Goal: Task Accomplishment & Management: Contribute content

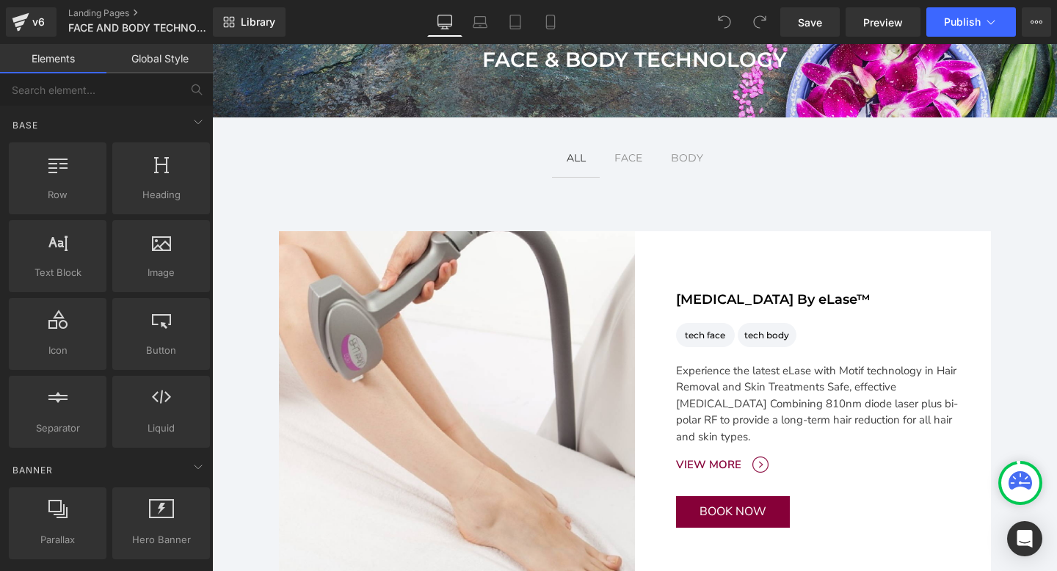
scroll to position [204, 0]
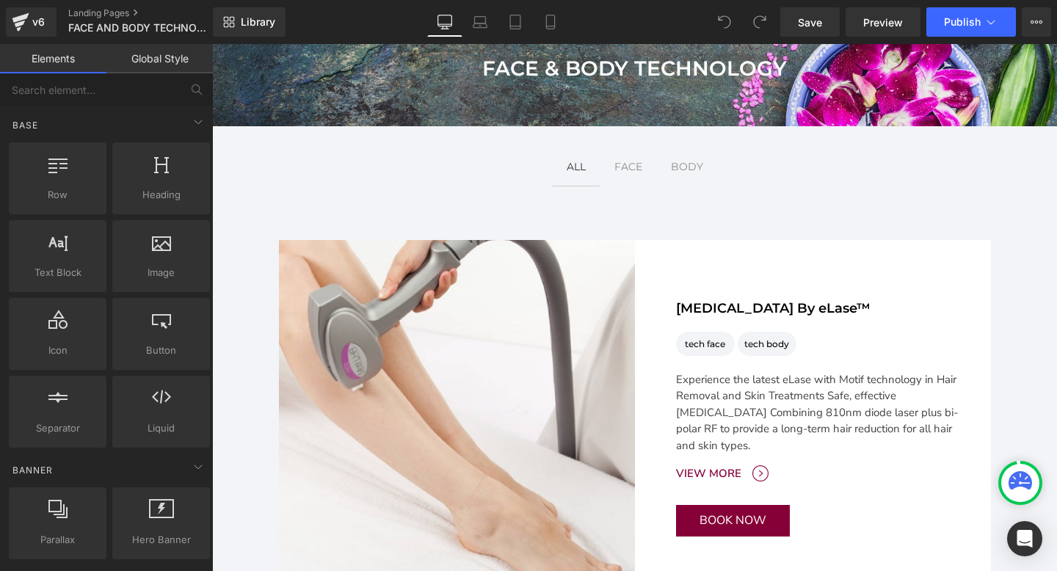
click at [212, 44] on div "Main content" at bounding box center [212, 44] width 0 height 0
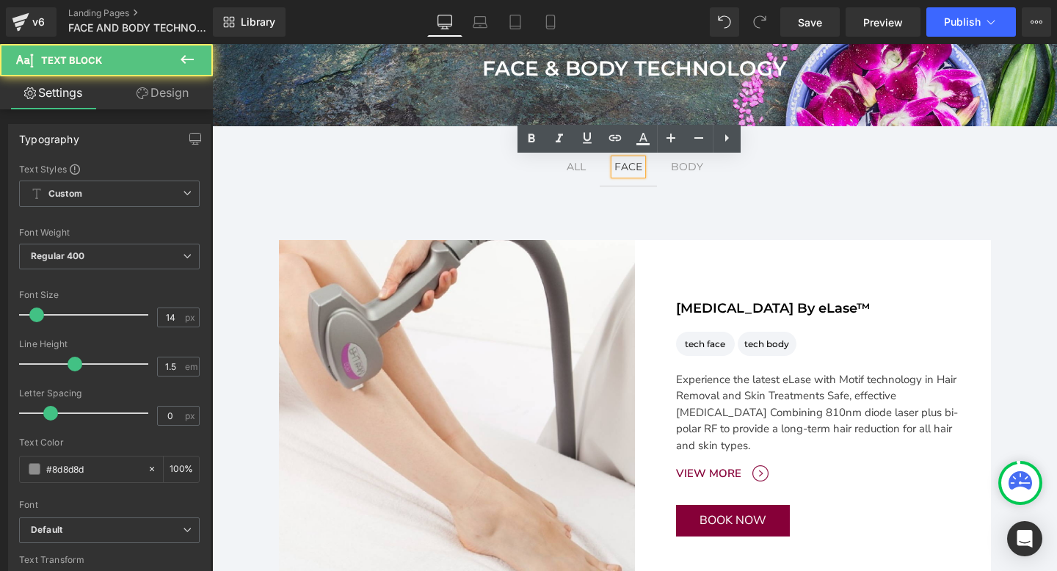
click at [630, 169] on div "FACE" at bounding box center [628, 166] width 28 height 15
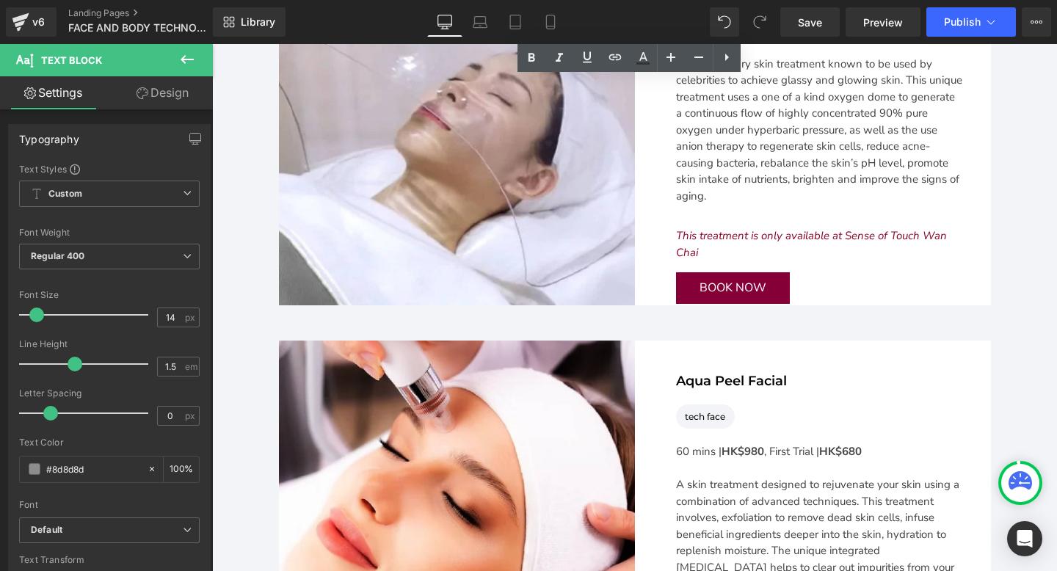
scroll to position [3600, 0]
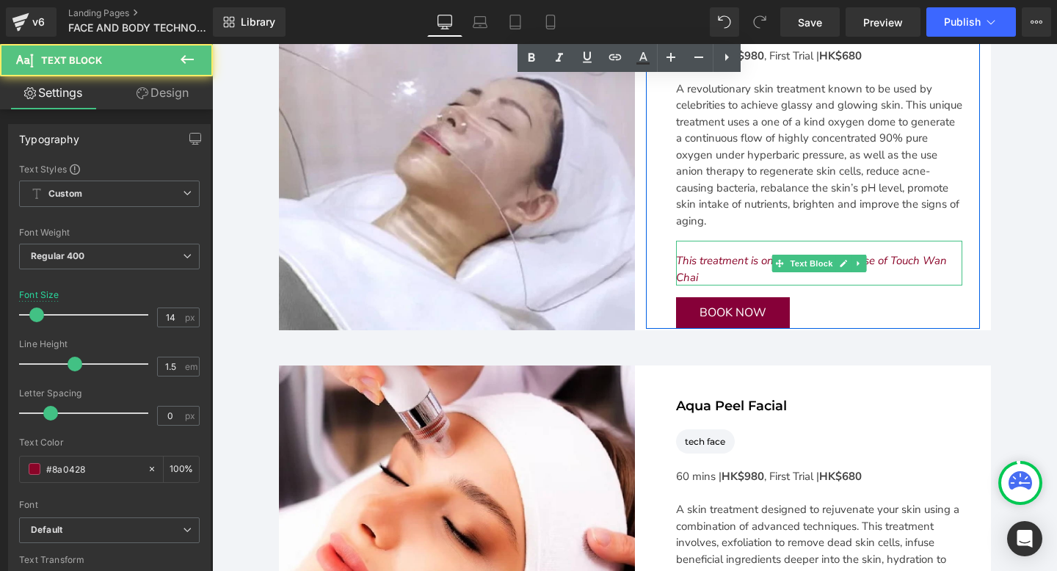
click at [733, 272] on div "This treatment is only available at Sense of Touch Wan Chai" at bounding box center [819, 269] width 286 height 33
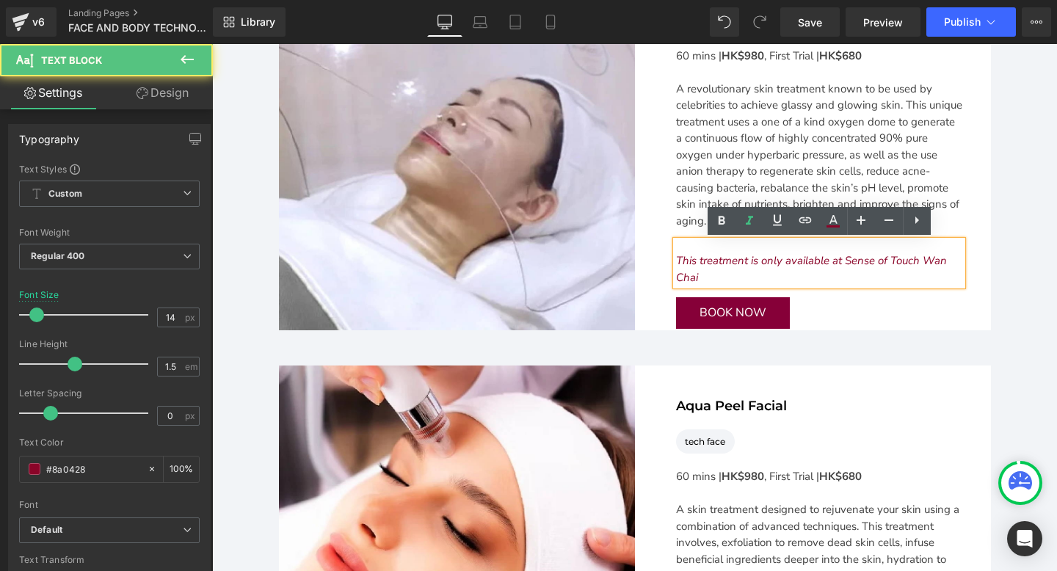
click at [713, 275] on div "This treatment is only available at Sense of Touch Wan Chai" at bounding box center [819, 269] width 286 height 33
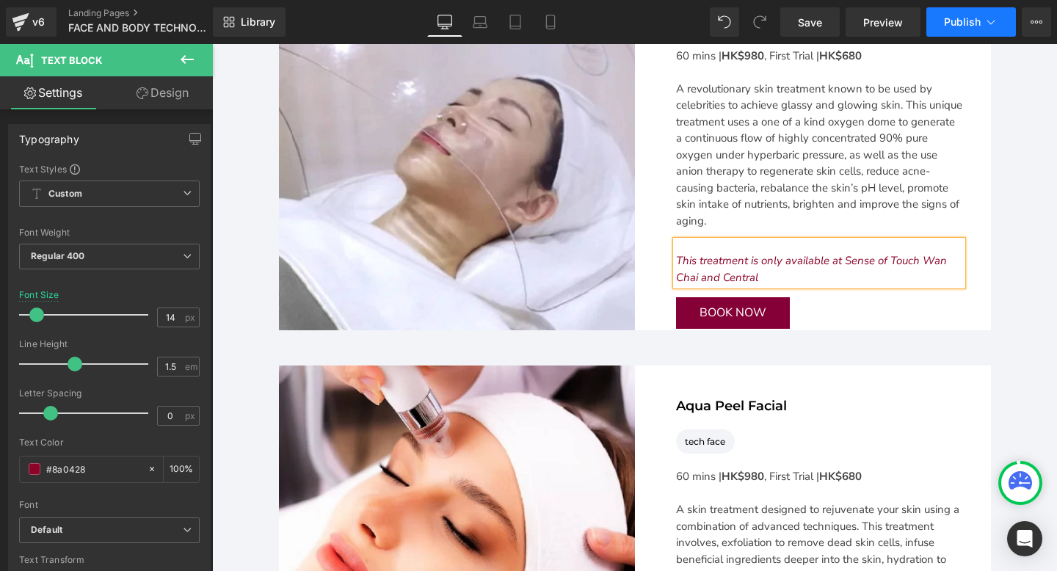
click at [977, 17] on span "Publish" at bounding box center [962, 22] width 37 height 12
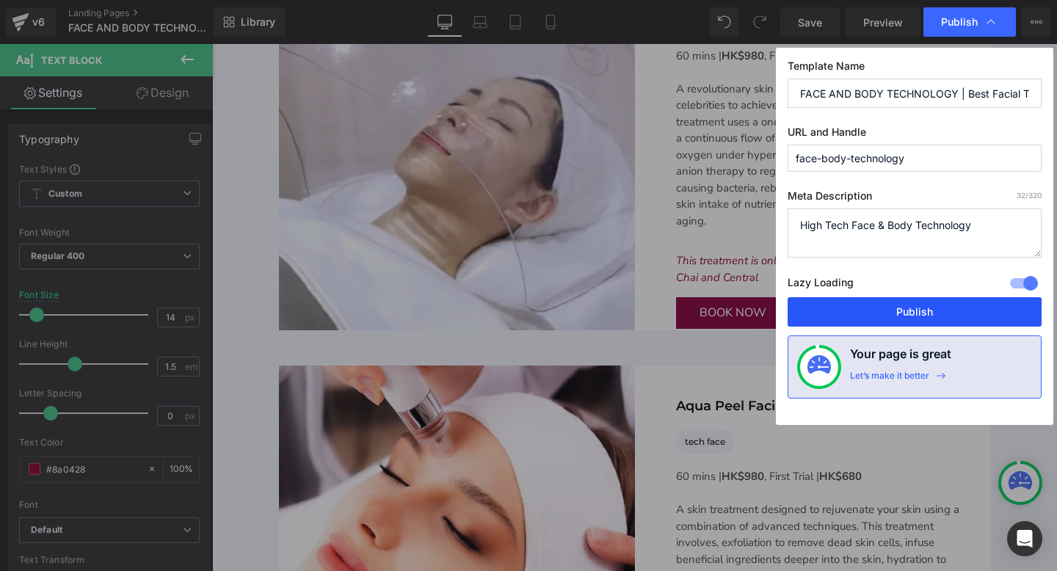
click at [858, 311] on button "Publish" at bounding box center [915, 311] width 254 height 29
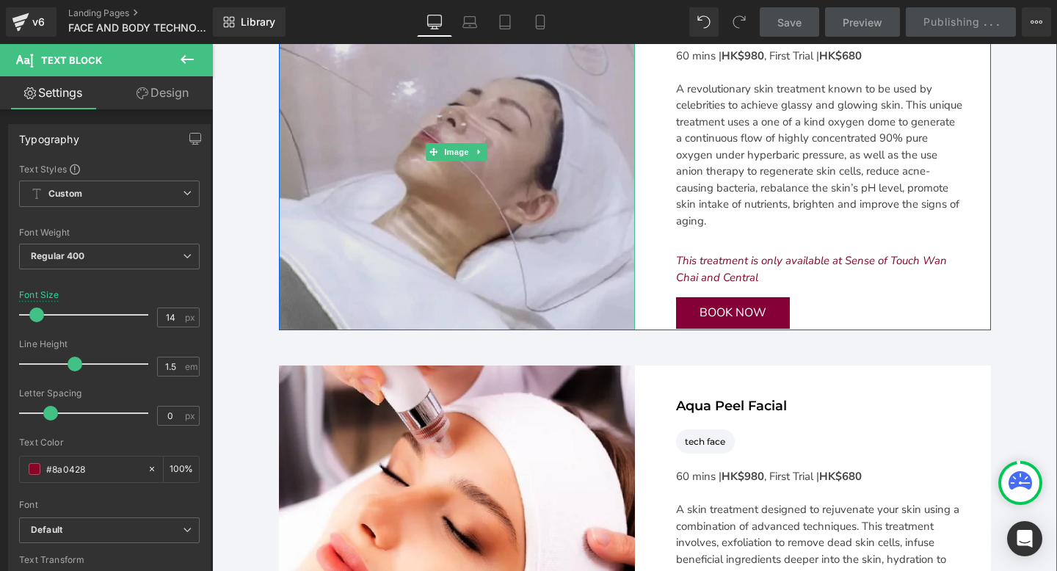
scroll to position [3584, 0]
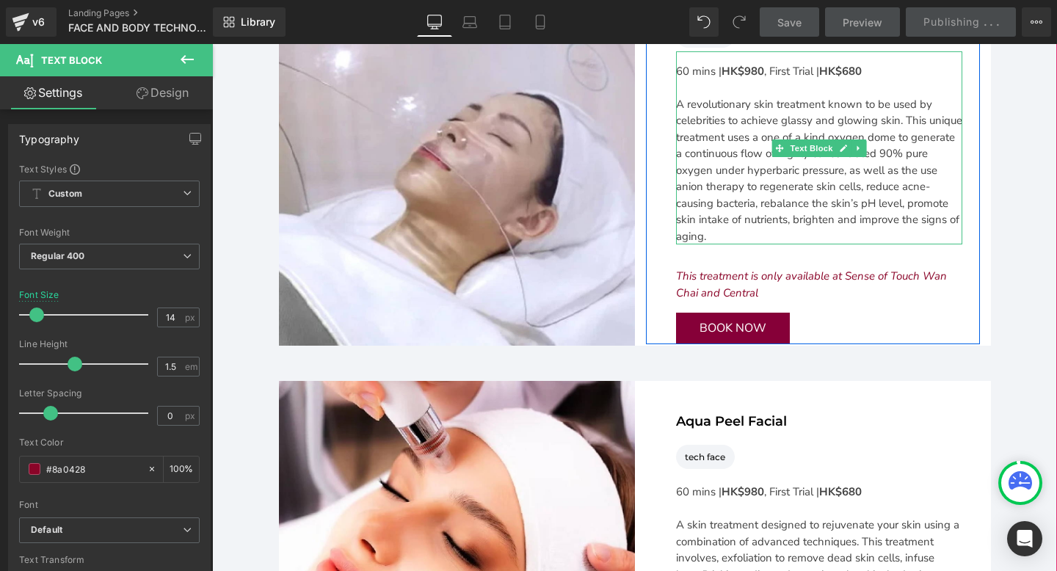
click at [752, 71] on strong "HK$980" at bounding box center [743, 71] width 43 height 15
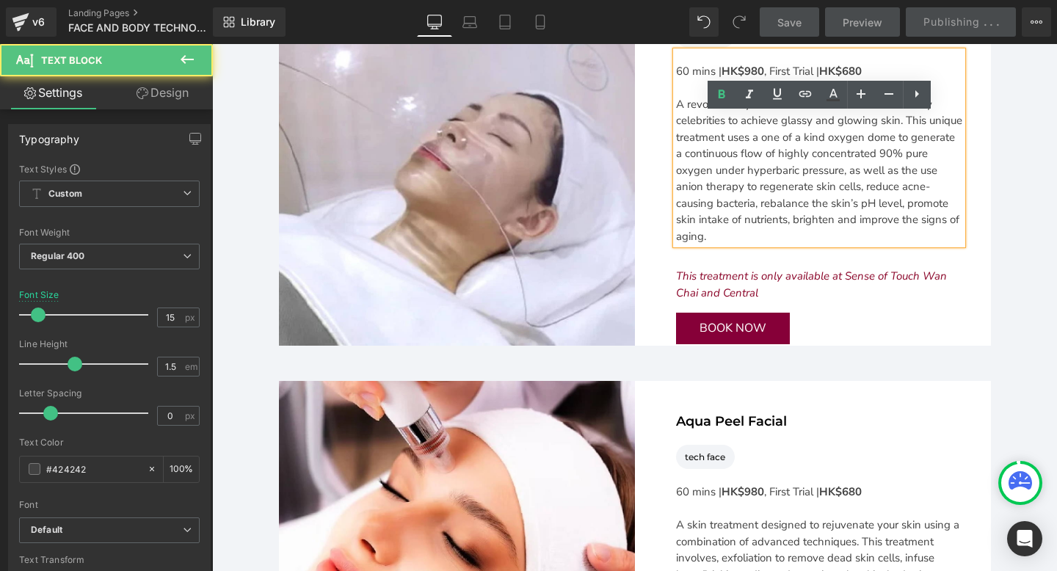
click at [752, 69] on strong "HK$980" at bounding box center [743, 71] width 43 height 15
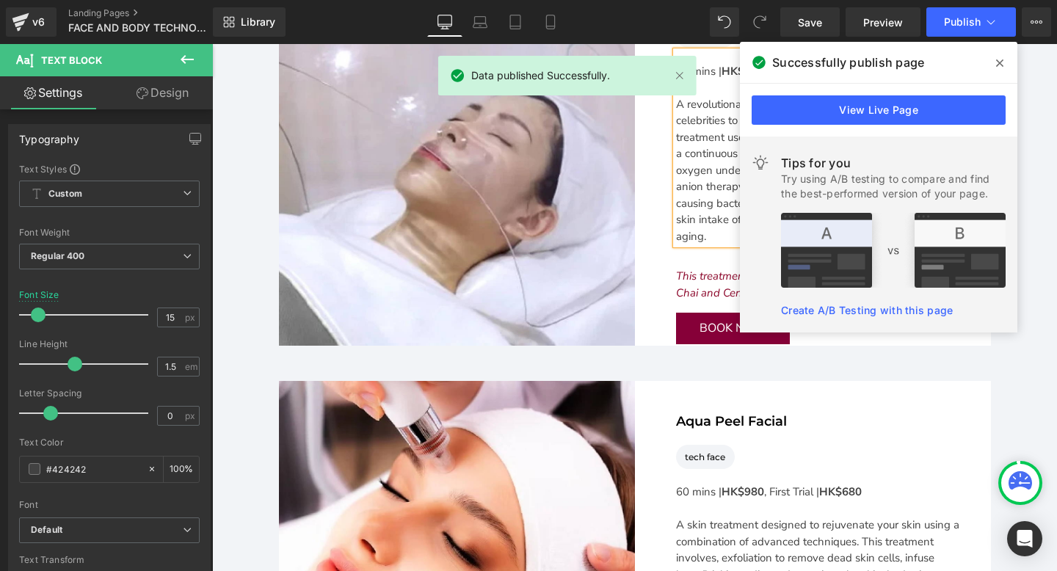
click at [1000, 65] on icon at bounding box center [999, 63] width 7 height 12
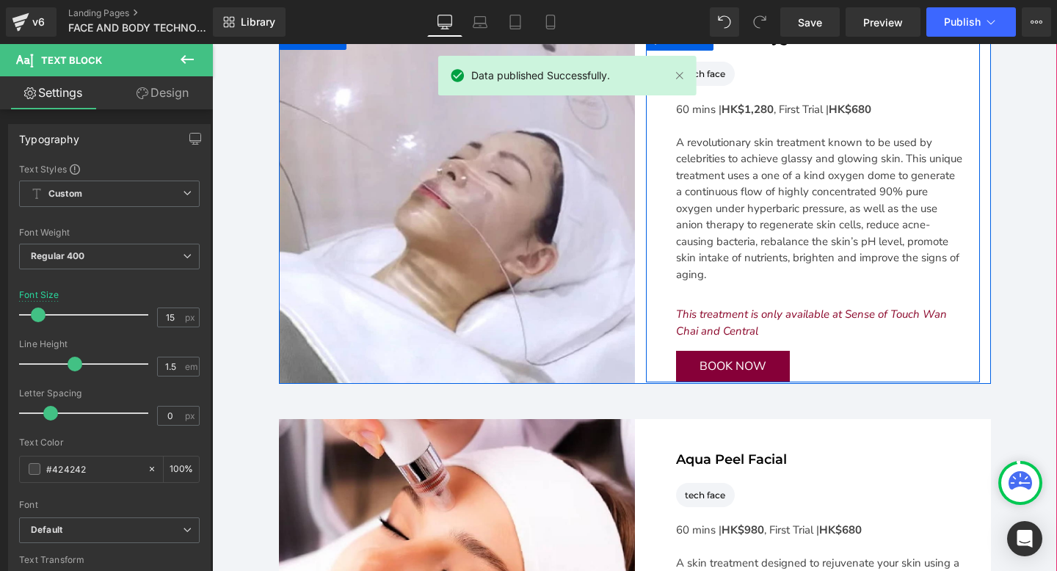
scroll to position [3531, 0]
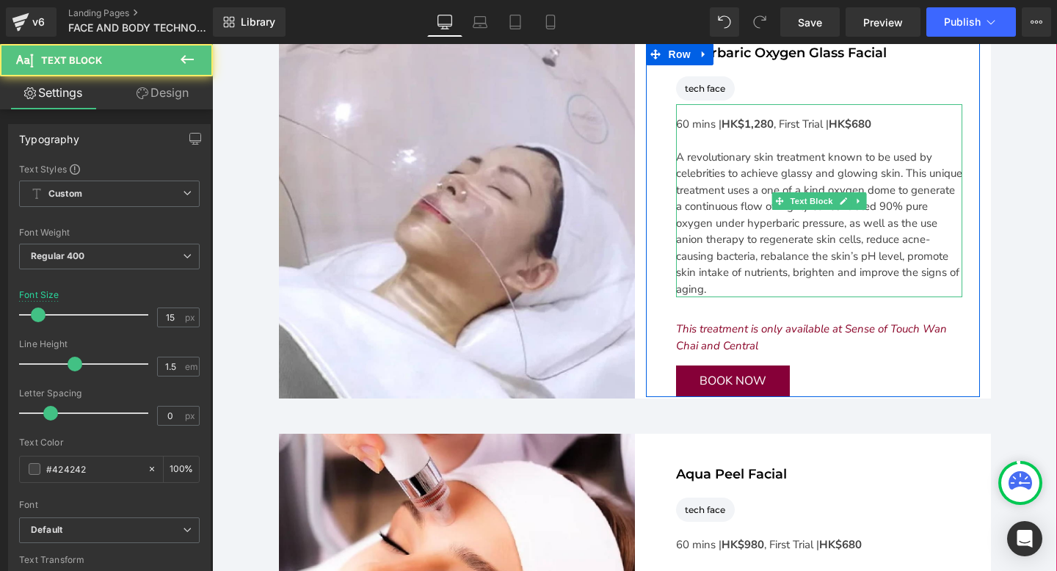
click at [784, 123] on div "60 mins | HK$1,280 , First Trial | HK$680" at bounding box center [819, 124] width 286 height 17
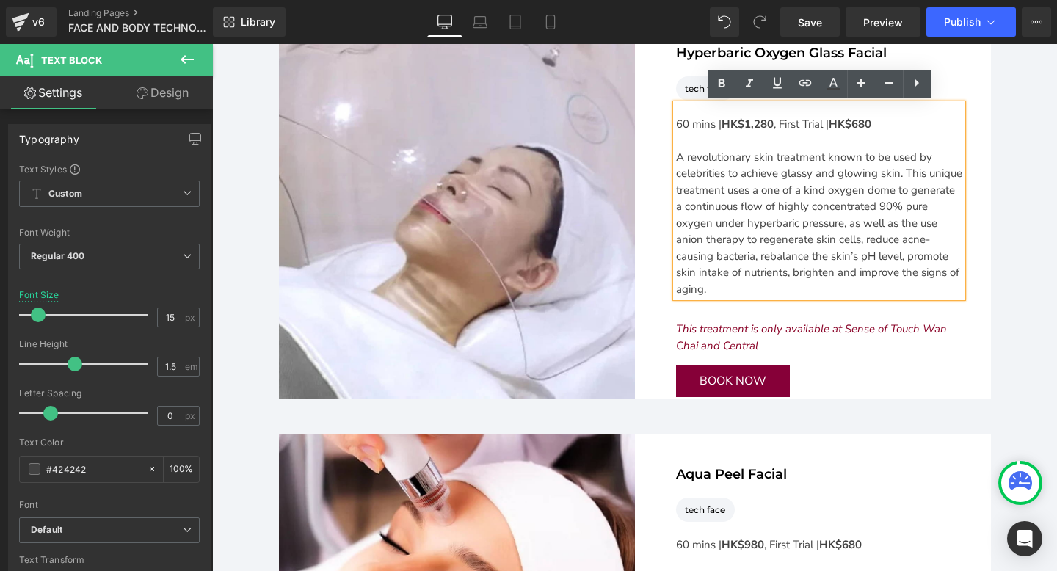
scroll to position [3530, 0]
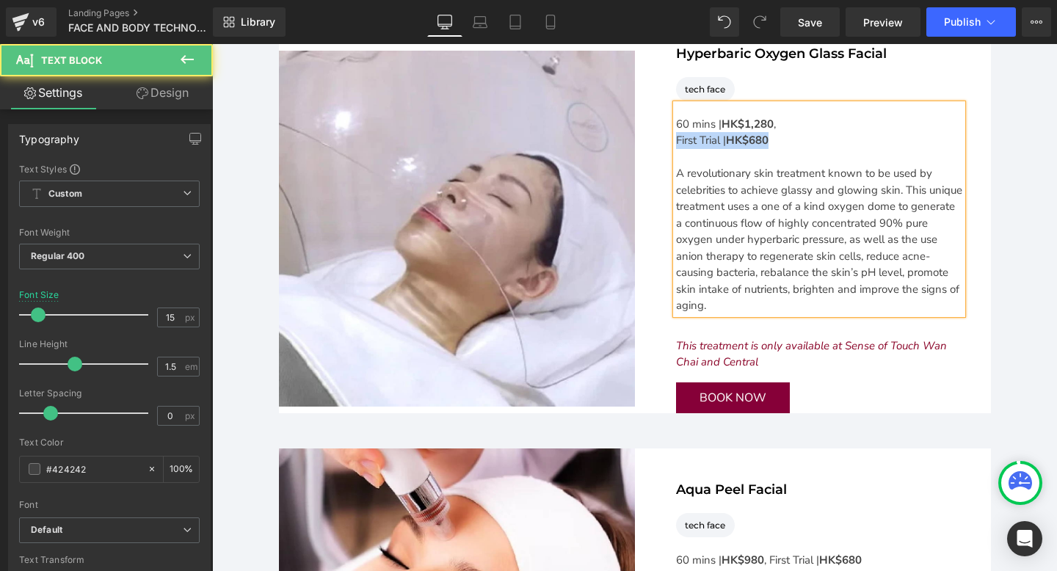
drag, startPoint x: 784, startPoint y: 141, endPoint x: 661, endPoint y: 141, distance: 123.3
click at [661, 141] on div "Hyperbaric Oxygen Glass Facial Heading tech face Text Block Icon List Hoz 60 mi…" at bounding box center [813, 229] width 334 height 370
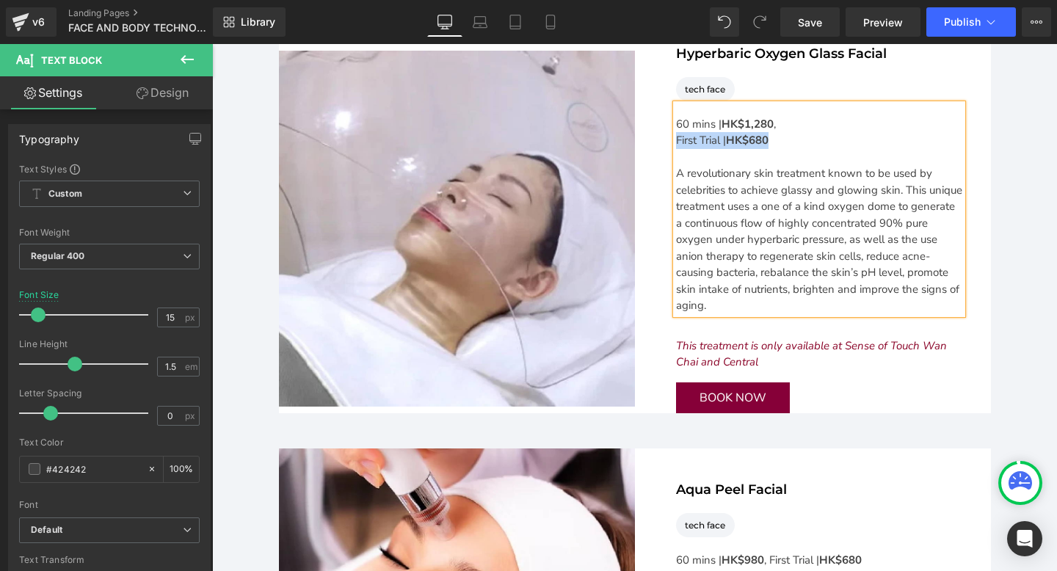
copy div "First Trial | HK$680"
click at [689, 114] on div "60 mins | HK$1,280 , A revolutionary skin treatment known to be used by celebri…" at bounding box center [819, 209] width 286 height 210
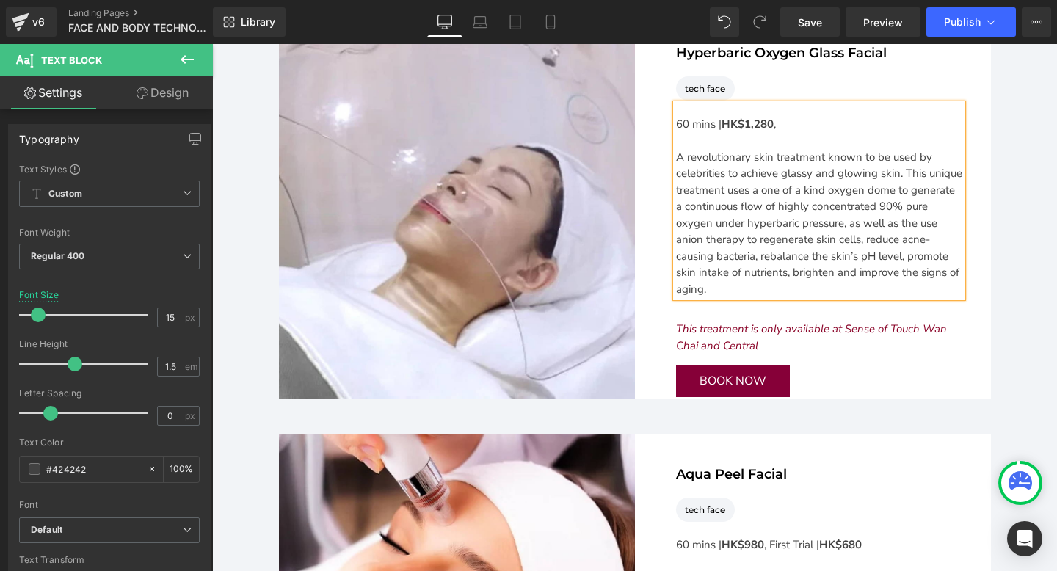
scroll to position [3540, 0]
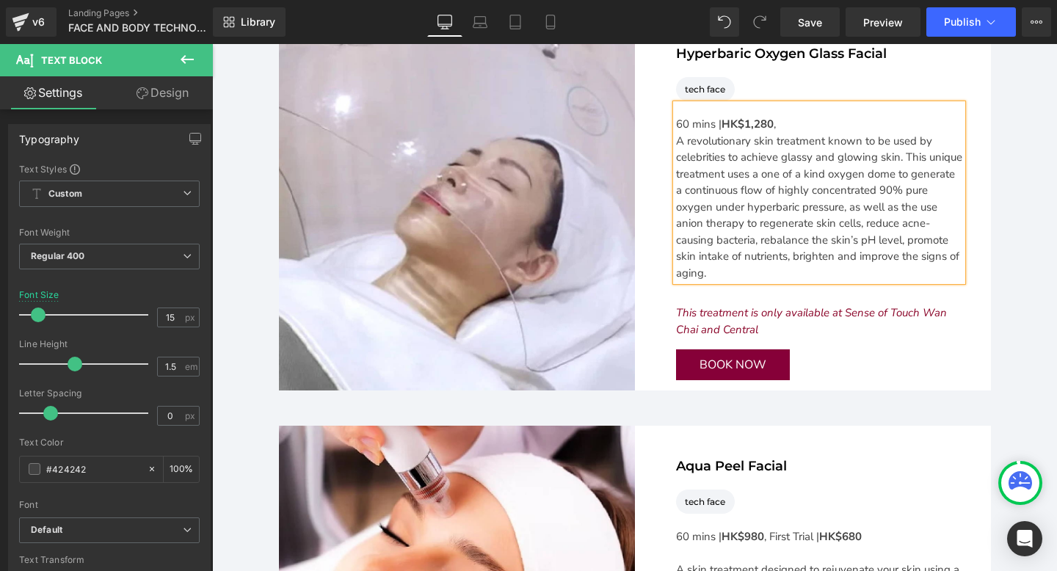
click at [678, 124] on div "60 mins | HK$1,280 ," at bounding box center [819, 124] width 286 height 17
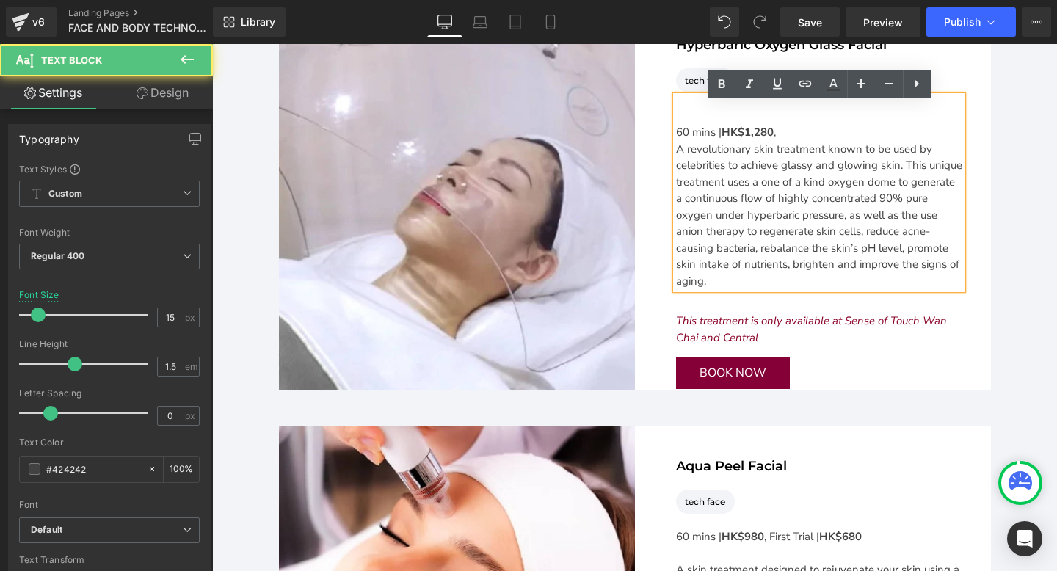
scroll to position [3531, 0]
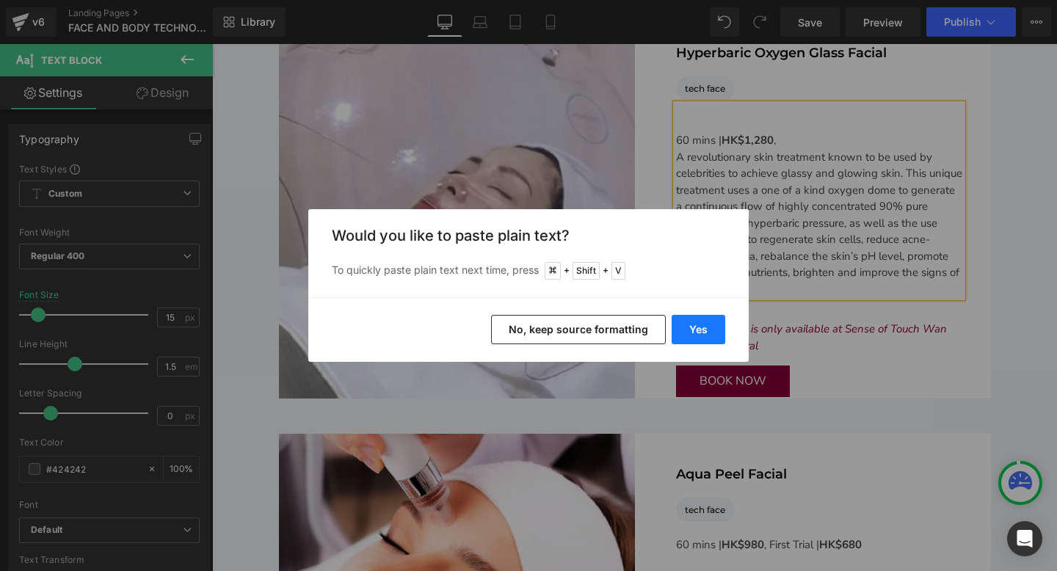
click at [697, 334] on button "Yes" at bounding box center [699, 329] width 54 height 29
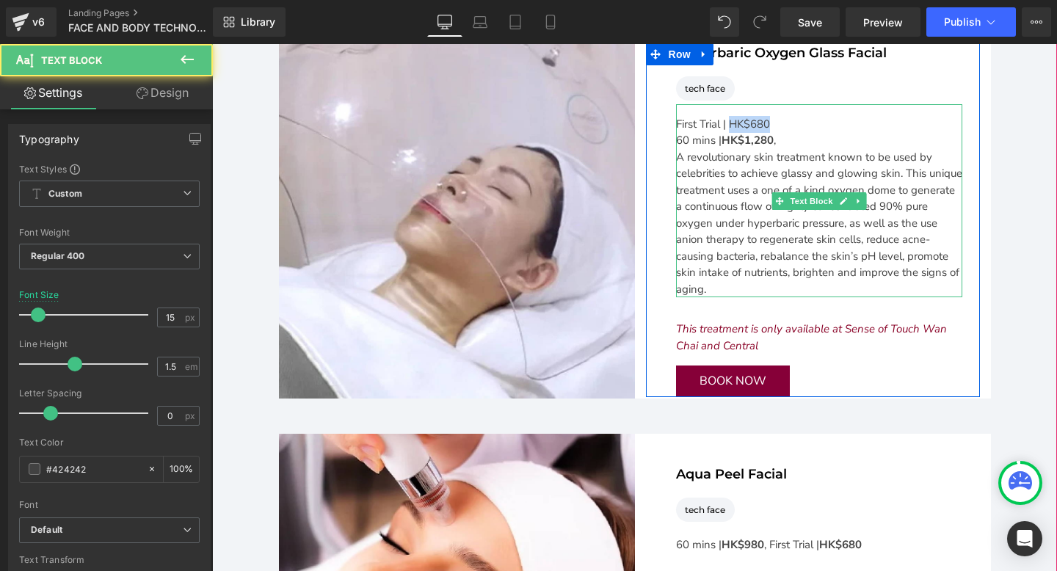
drag, startPoint x: 775, startPoint y: 123, endPoint x: 731, endPoint y: 121, distance: 44.1
click at [731, 121] on div "First Trial | HK$680" at bounding box center [819, 124] width 286 height 17
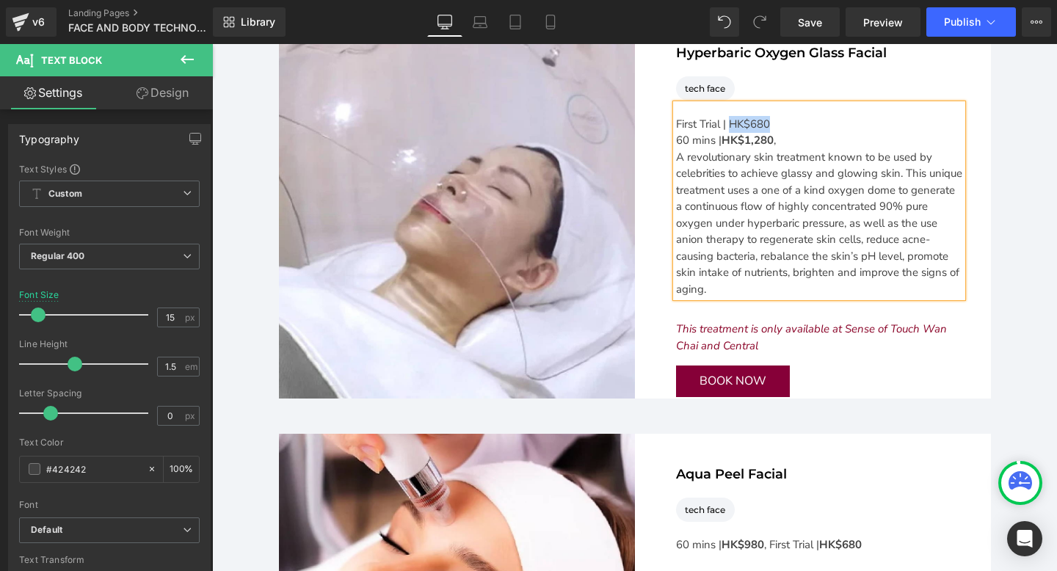
copy div "HK$680"
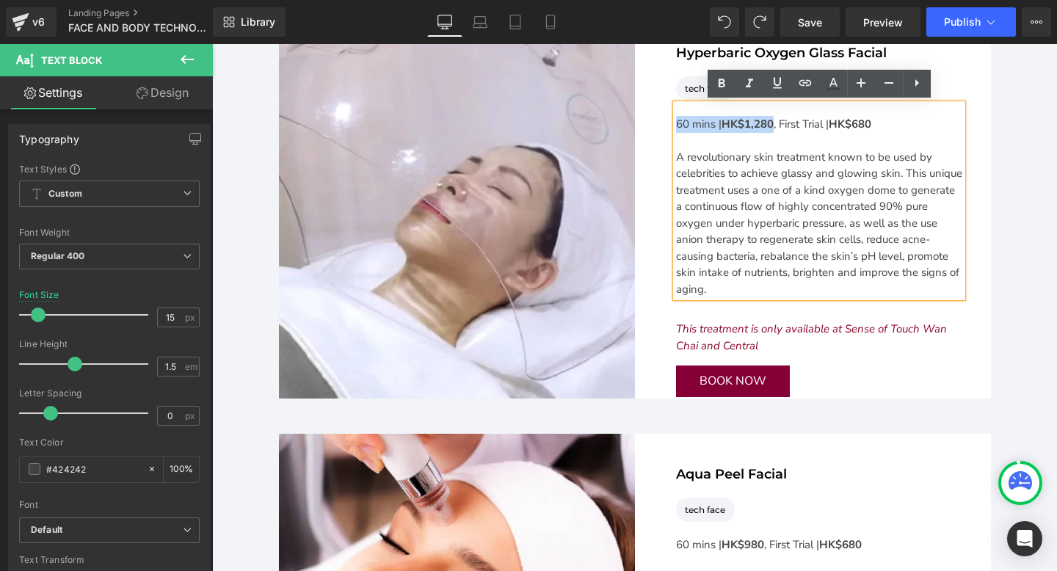
drag, startPoint x: 776, startPoint y: 125, endPoint x: 664, endPoint y: 121, distance: 111.6
click at [664, 121] on div "Hyperbaric Oxygen Glass Facial Heading tech face Text Block Icon List Hoz 60 mi…" at bounding box center [813, 219] width 334 height 353
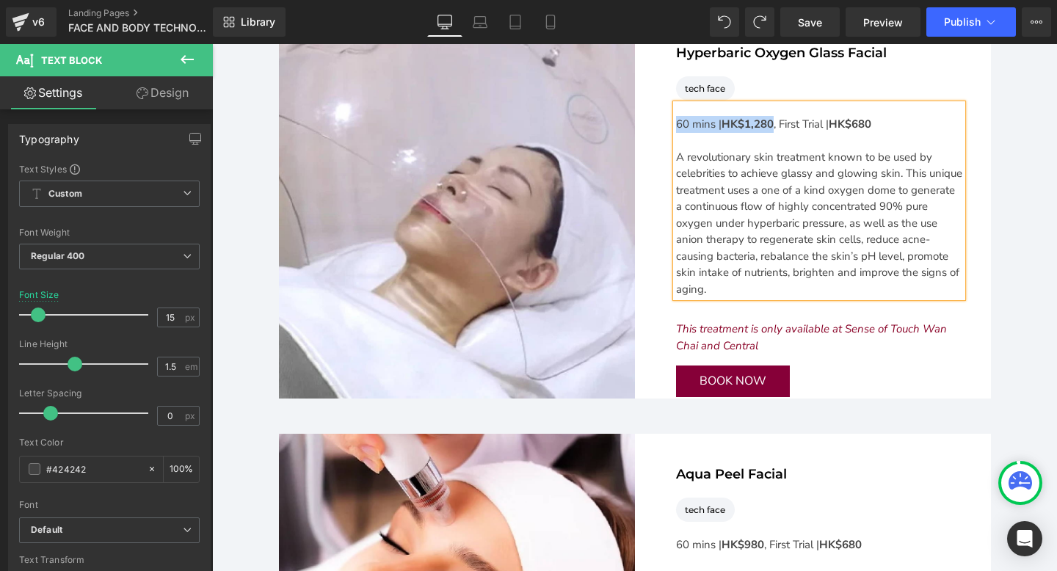
copy div "60 mins | HK$1,280"
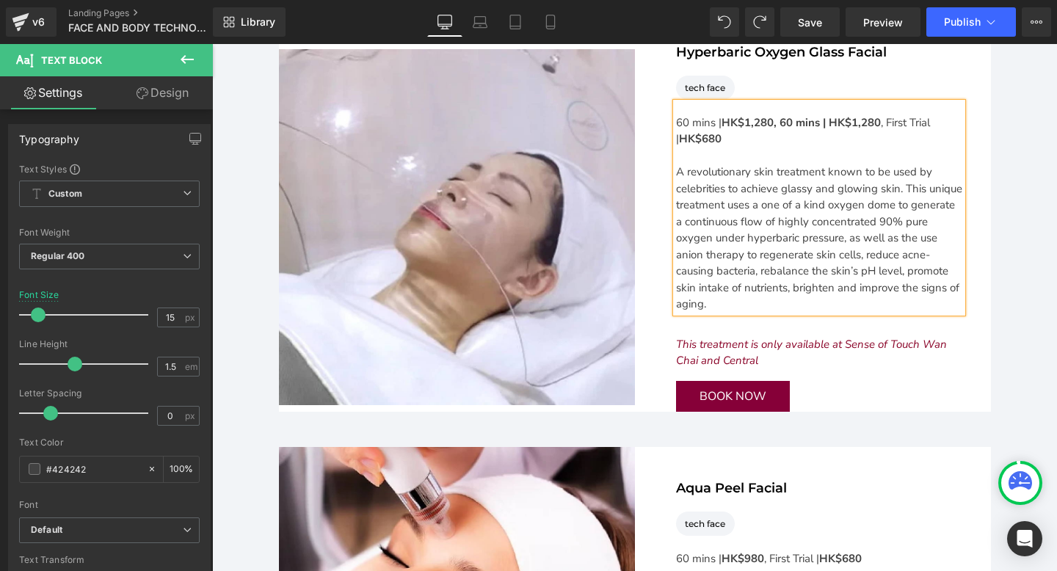
scroll to position [3530, 0]
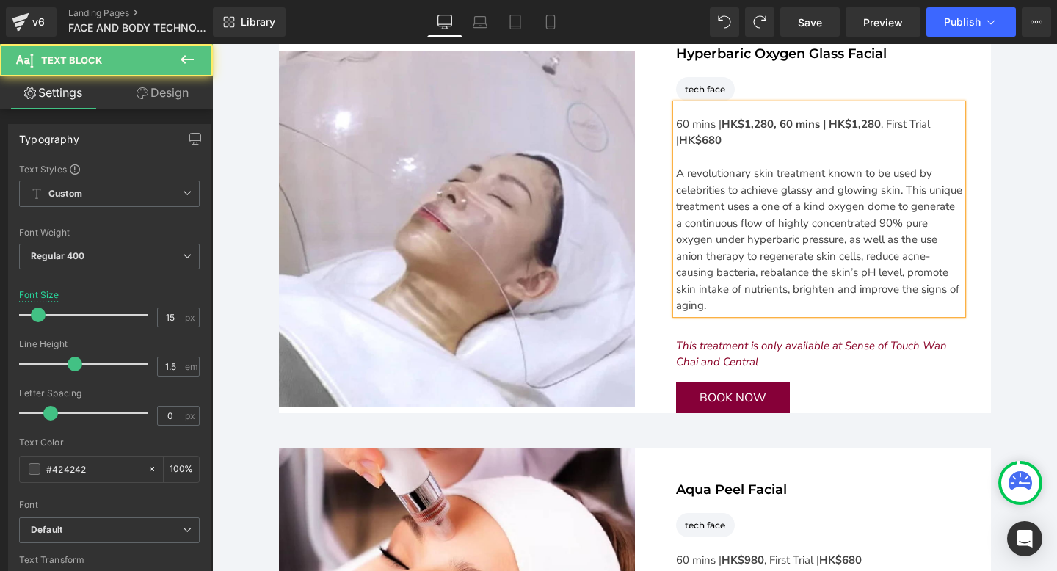
click at [790, 120] on strong "HK$1,280, 60 mins | HK$1,280" at bounding box center [801, 124] width 159 height 15
drag, startPoint x: 823, startPoint y: 122, endPoint x: 780, endPoint y: 122, distance: 43.3
click at [780, 122] on strong "HK$1,280, 90 mins | HK$1,280" at bounding box center [801, 124] width 159 height 15
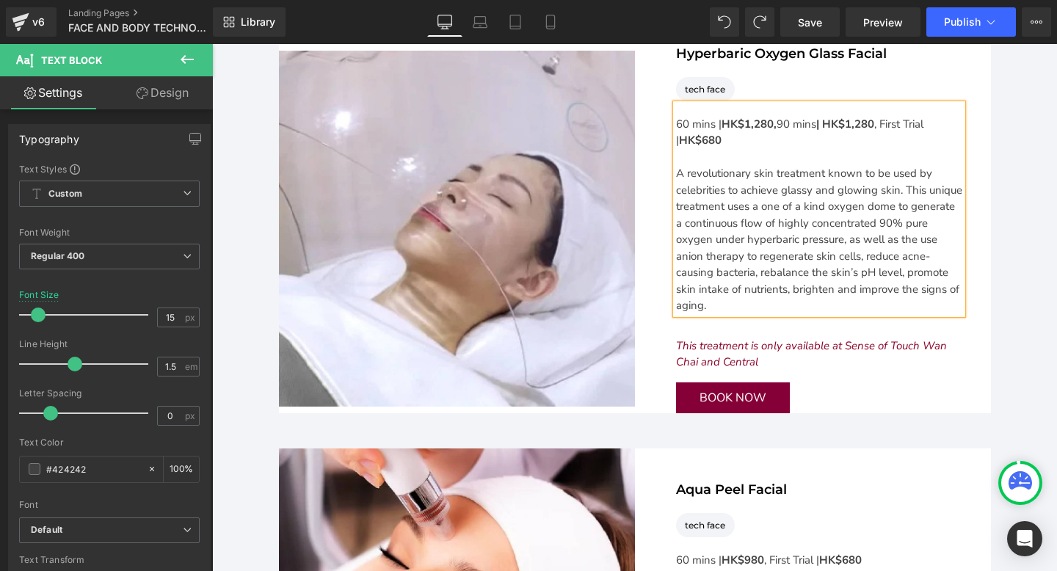
click at [865, 121] on strong "| HK$1,280" at bounding box center [845, 124] width 58 height 15
click at [890, 124] on div "60 mins | HK$1,280, 90 mins | HK$1,980 , First Trial | HK$680" at bounding box center [819, 132] width 286 height 33
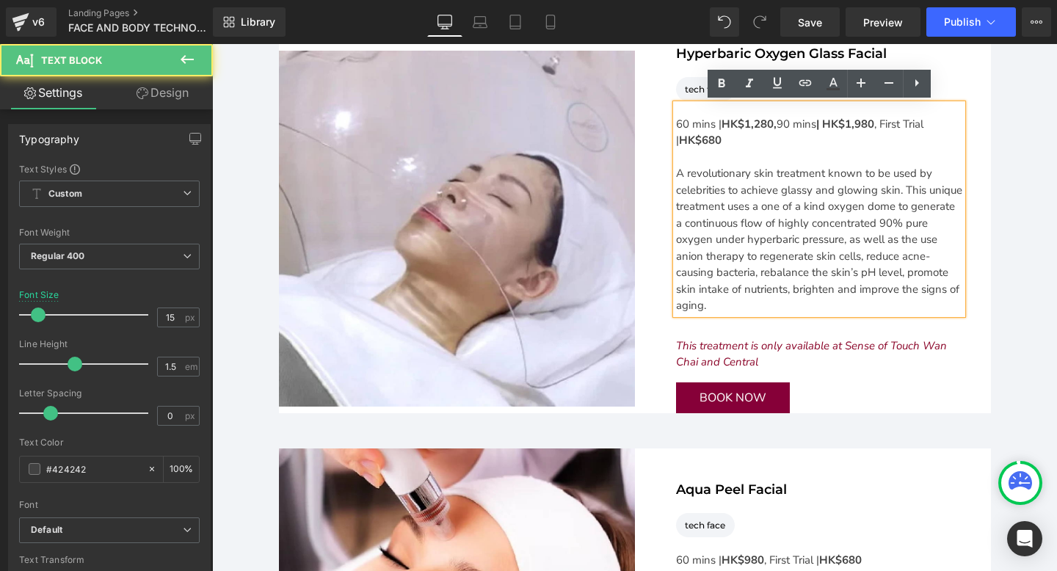
click at [676, 175] on div "A revolutionary skin treatment known to be used by celebrities to achieve glass…" at bounding box center [819, 239] width 286 height 149
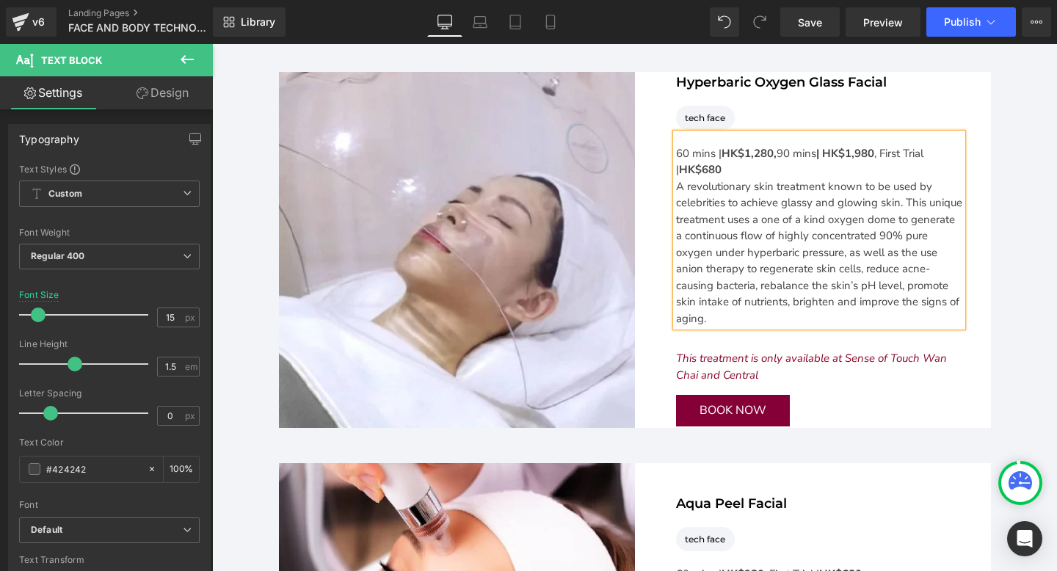
scroll to position [3501, 0]
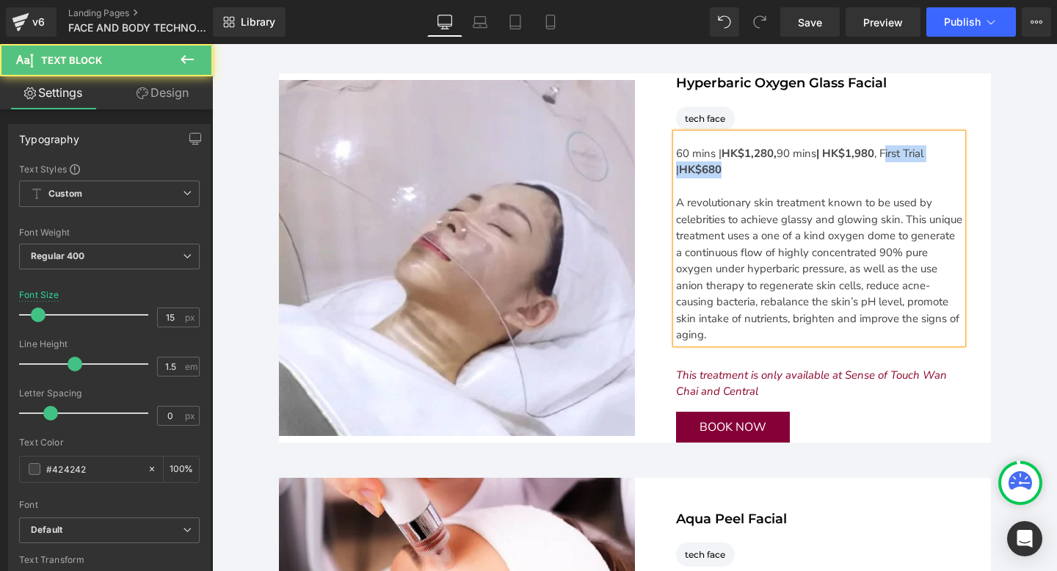
drag, startPoint x: 889, startPoint y: 150, endPoint x: 792, endPoint y: 168, distance: 98.5
click at [792, 168] on div "60 mins | HK$1,280, 90 mins | HK$1,980 , First Trial | HK$680" at bounding box center [819, 161] width 286 height 33
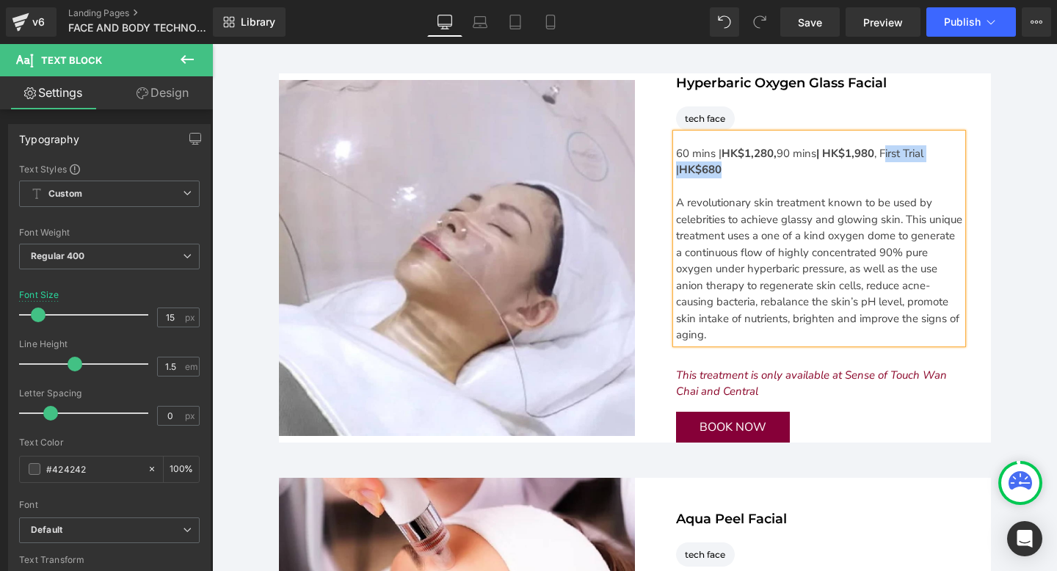
copy div "First Trial | HK$680"
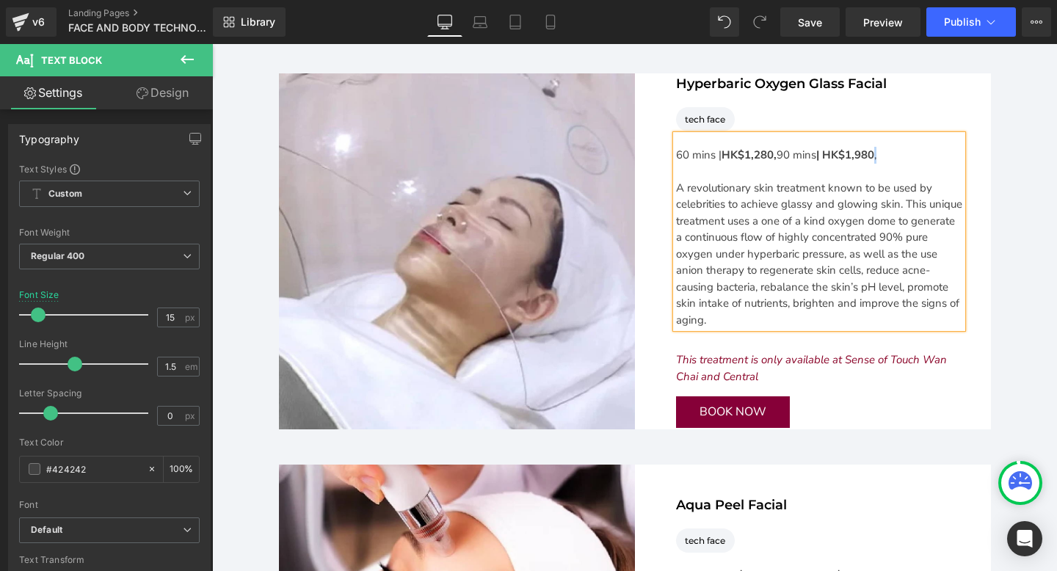
scroll to position [3502, 0]
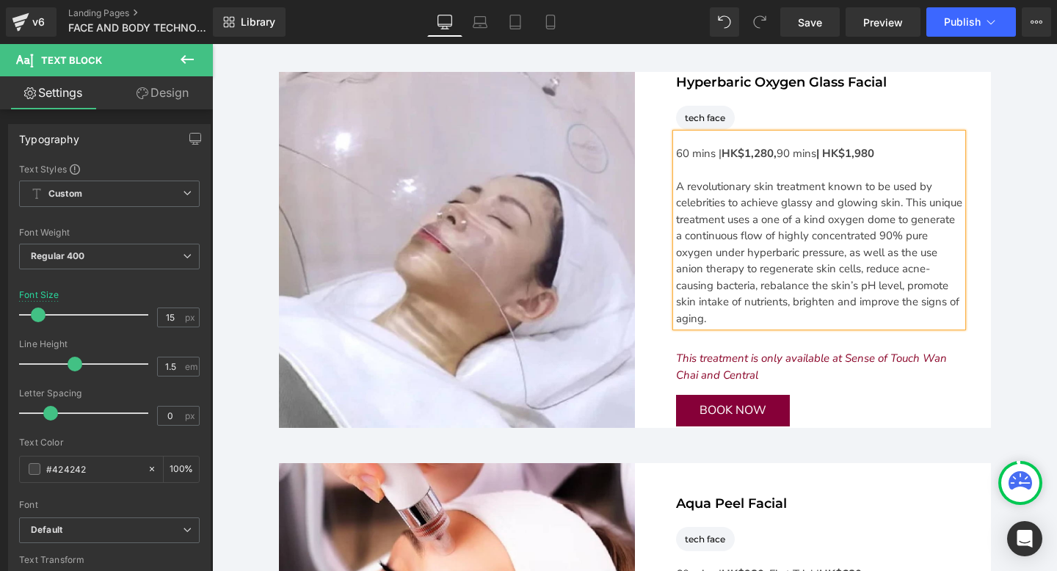
click at [747, 167] on div "Main content" at bounding box center [819, 169] width 286 height 17
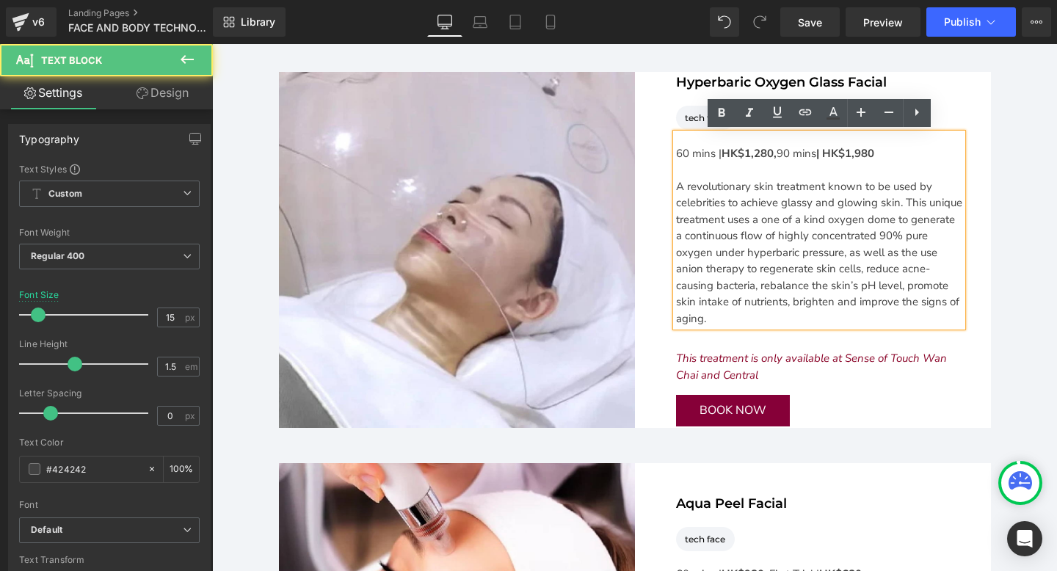
scroll to position [3510, 0]
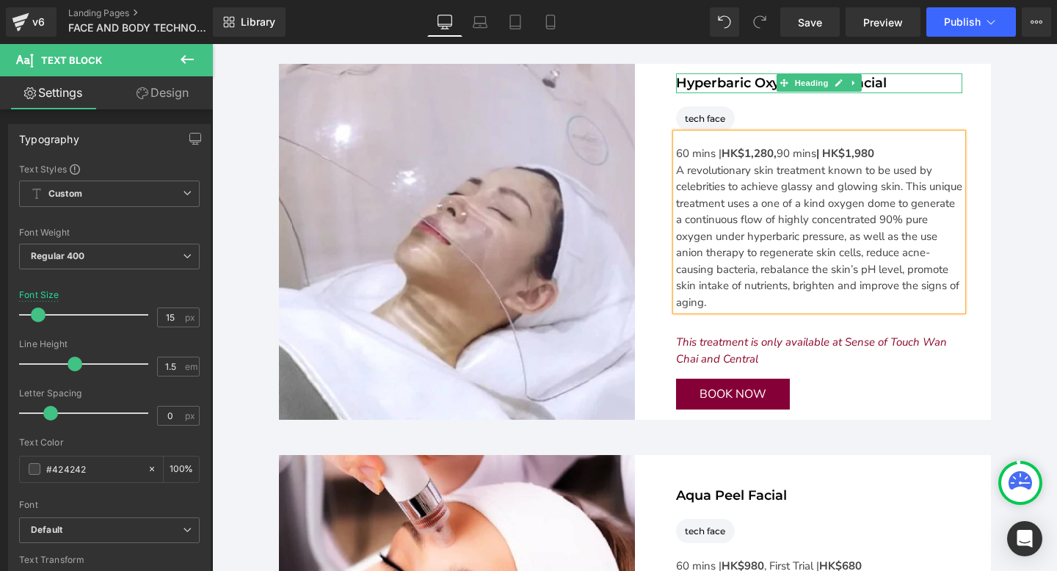
click at [909, 79] on h3 "Hyperbaric Oxygen Glass Facial" at bounding box center [819, 83] width 286 height 20
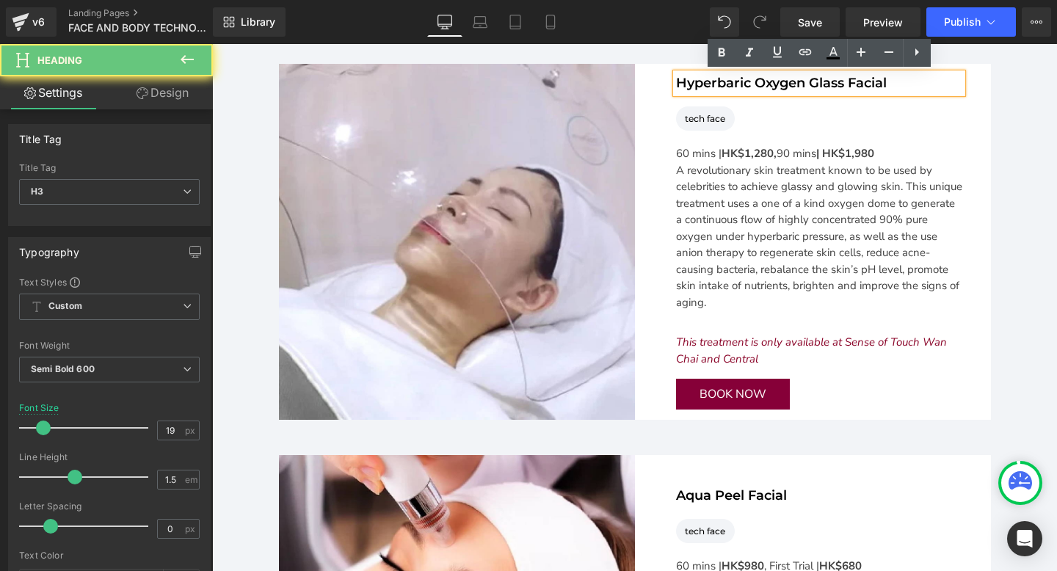
click at [902, 79] on h3 "Hyperbaric Oxygen Glass Facial" at bounding box center [819, 83] width 286 height 20
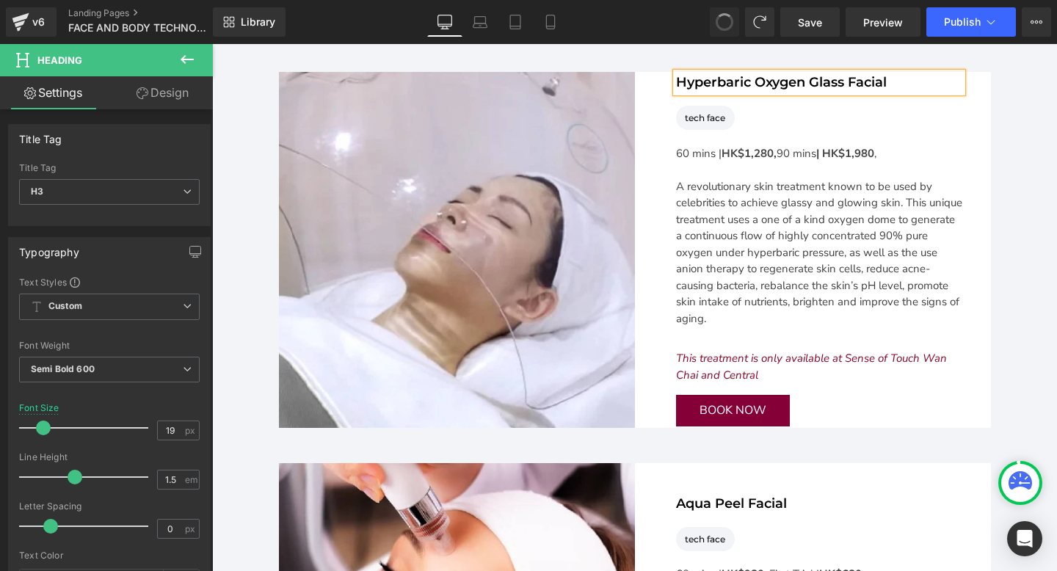
scroll to position [3501, 0]
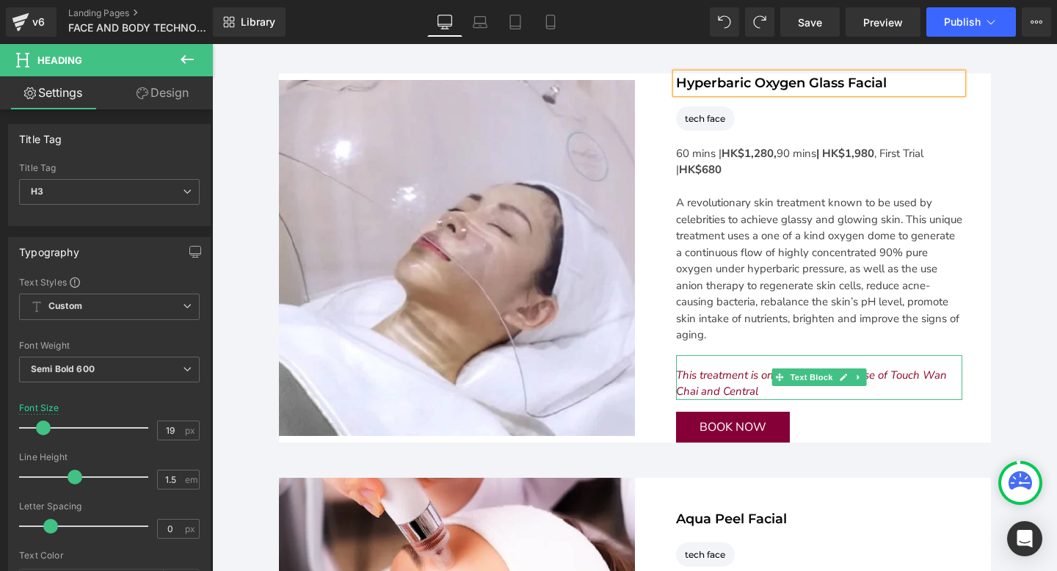
click at [722, 385] on icon "This treatment is only available at Sense of Touch Wan Chai and Central" at bounding box center [811, 384] width 271 height 32
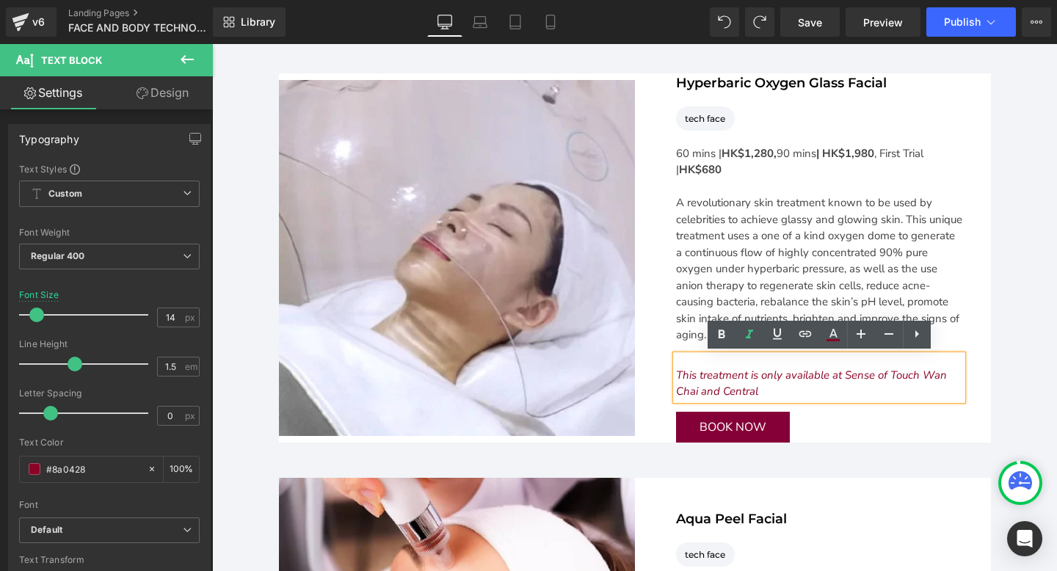
click at [704, 391] on icon "This treatment is only available at Sense of Touch Wan Chai and Central" at bounding box center [811, 384] width 271 height 32
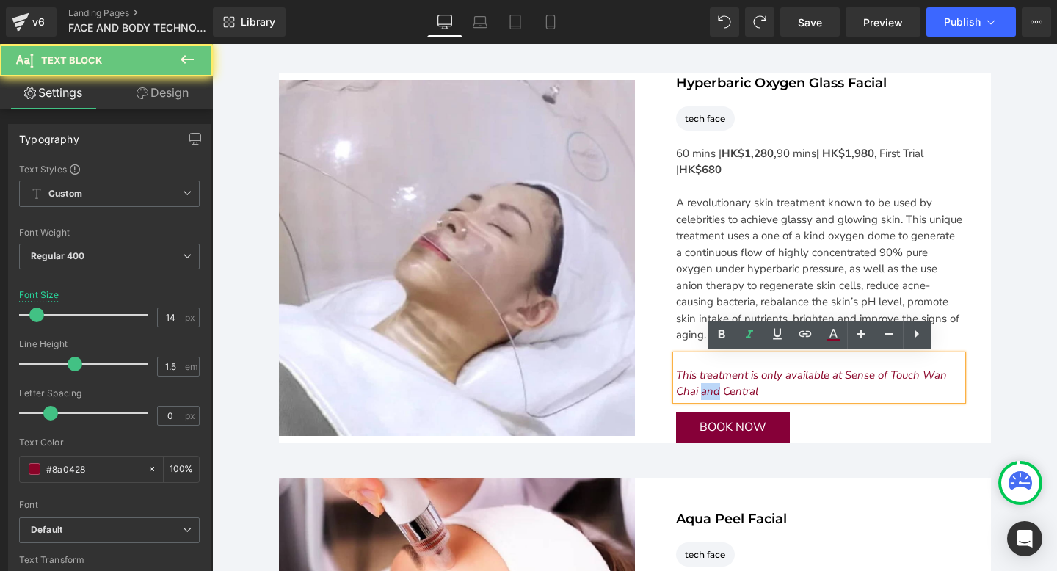
click at [704, 391] on icon "This treatment is only available at Sense of Touch Wan Chai and Central" at bounding box center [811, 384] width 271 height 32
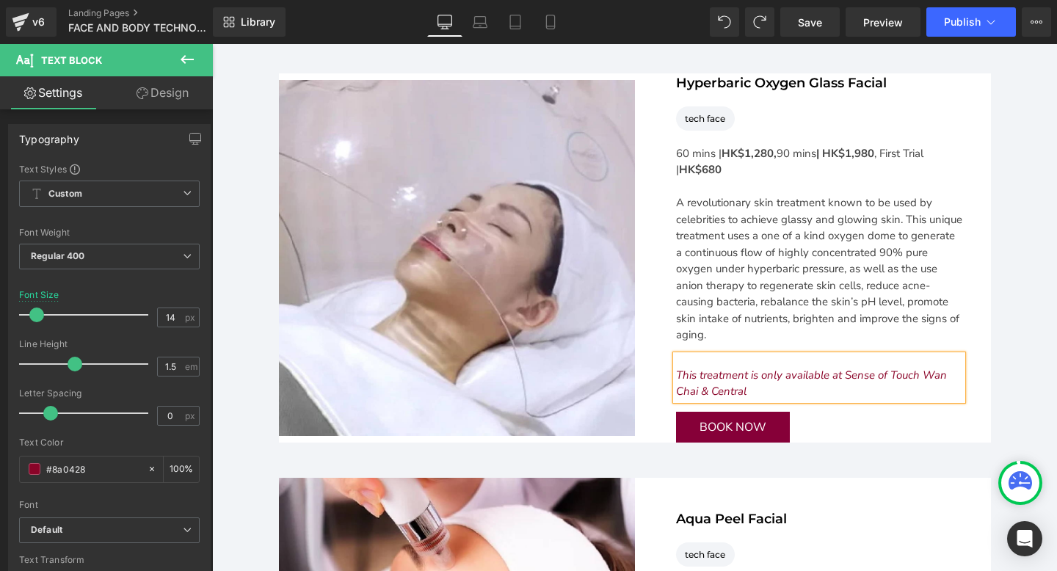
click at [694, 379] on icon "This treatment is only available at Sense of Touch Wan Chai & Central" at bounding box center [811, 384] width 271 height 32
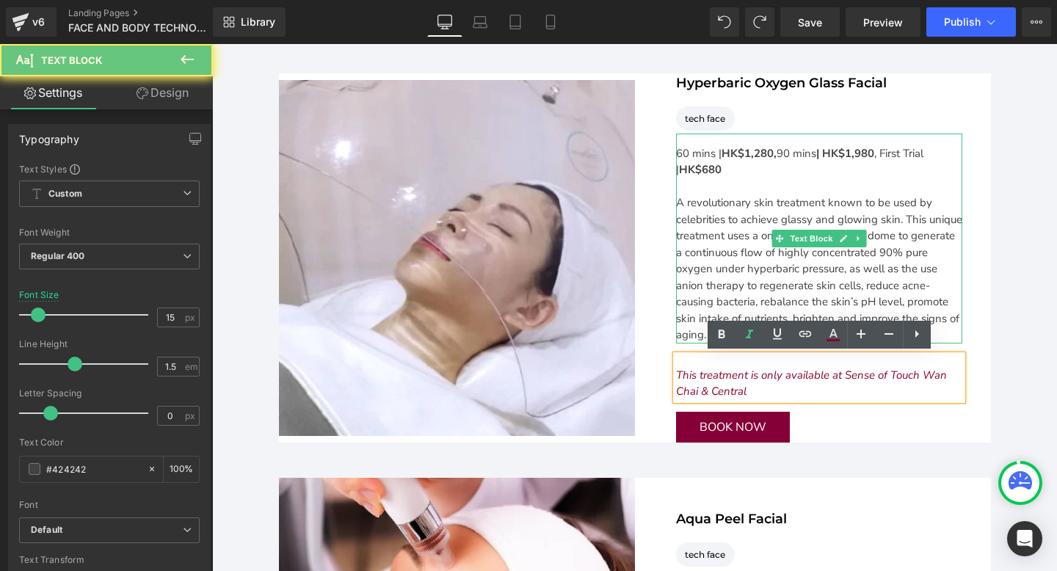
click at [738, 280] on span "A revolutionary skin treatment known to be used by celebrities to achieve glass…" at bounding box center [819, 268] width 286 height 147
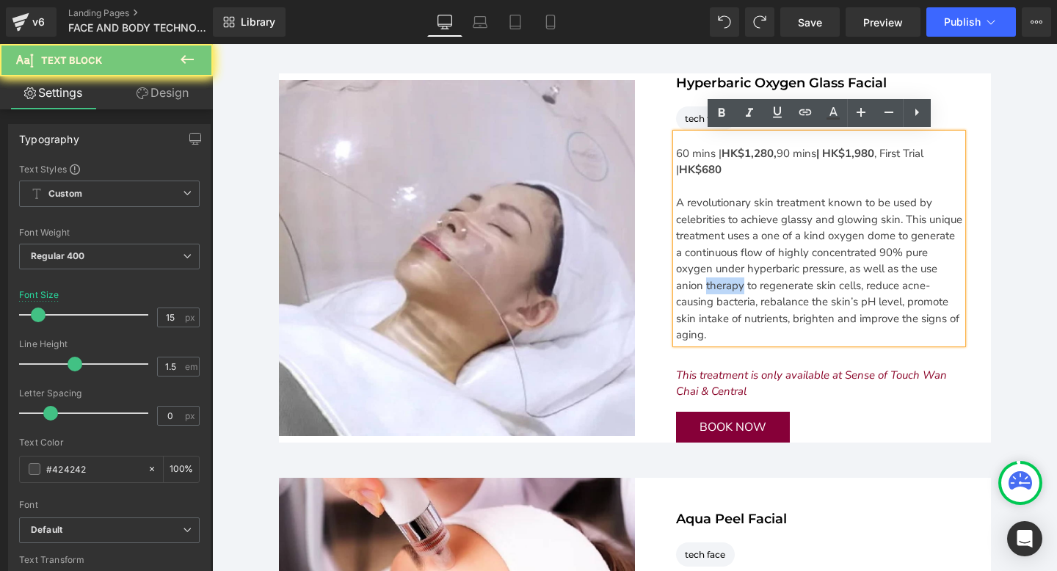
click at [738, 280] on span "A revolutionary skin treatment known to be used by celebrities to achieve glass…" at bounding box center [819, 268] width 286 height 147
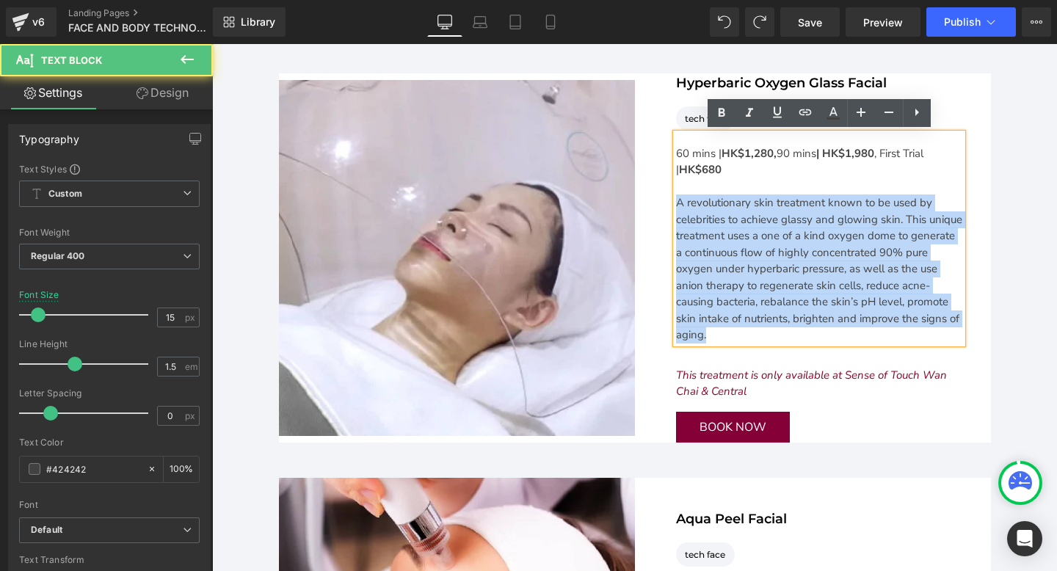
click at [738, 280] on span "A revolutionary skin treatment known to be used by celebrities to achieve glass…" at bounding box center [819, 268] width 286 height 147
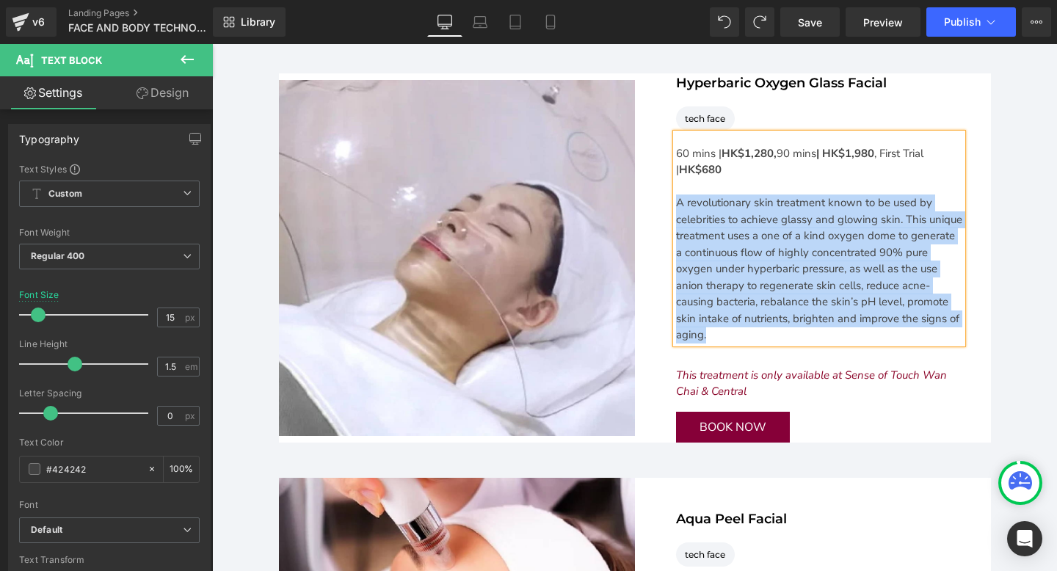
copy span "A revolutionary skin treatment known to be used by celebrities to achieve glass…"
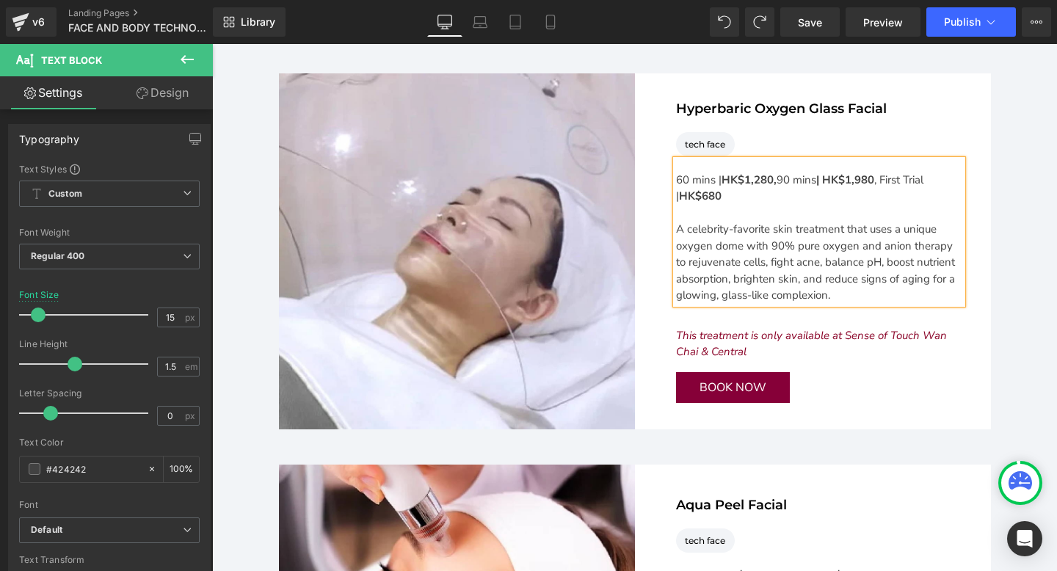
scroll to position [3526, 0]
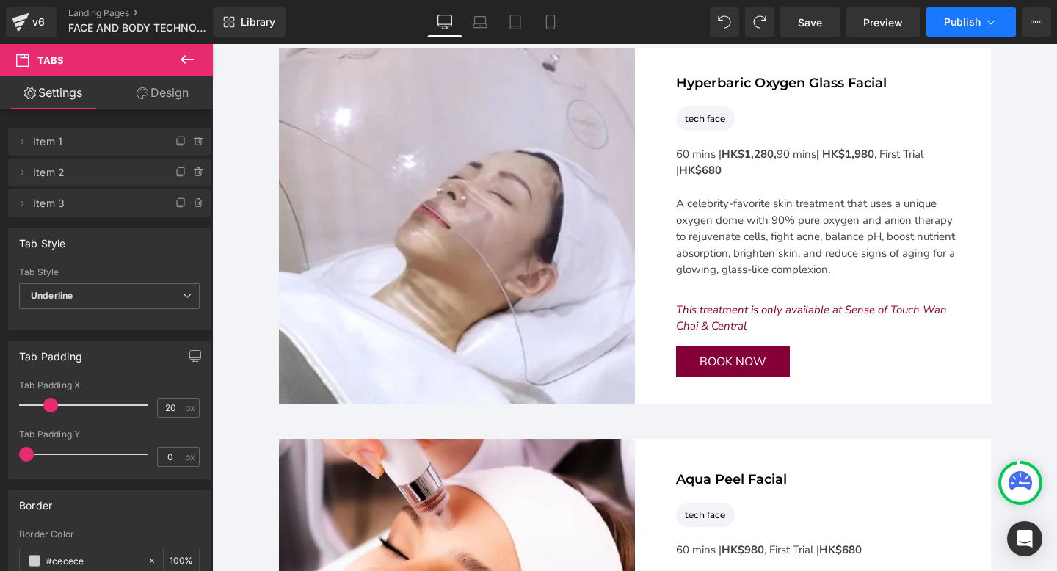
click at [959, 23] on span "Publish" at bounding box center [962, 22] width 37 height 12
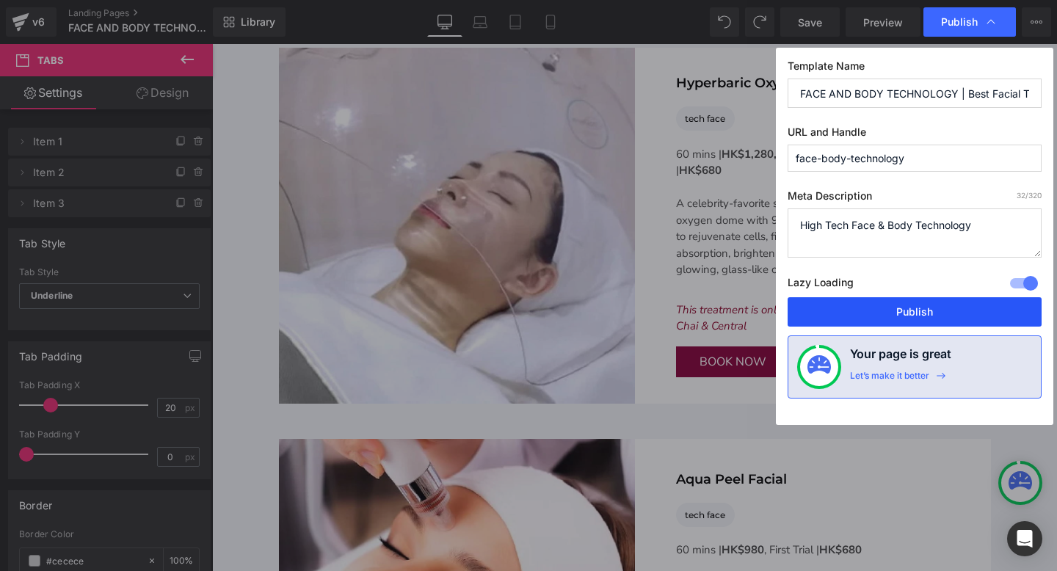
click at [877, 308] on button "Publish" at bounding box center [915, 311] width 254 height 29
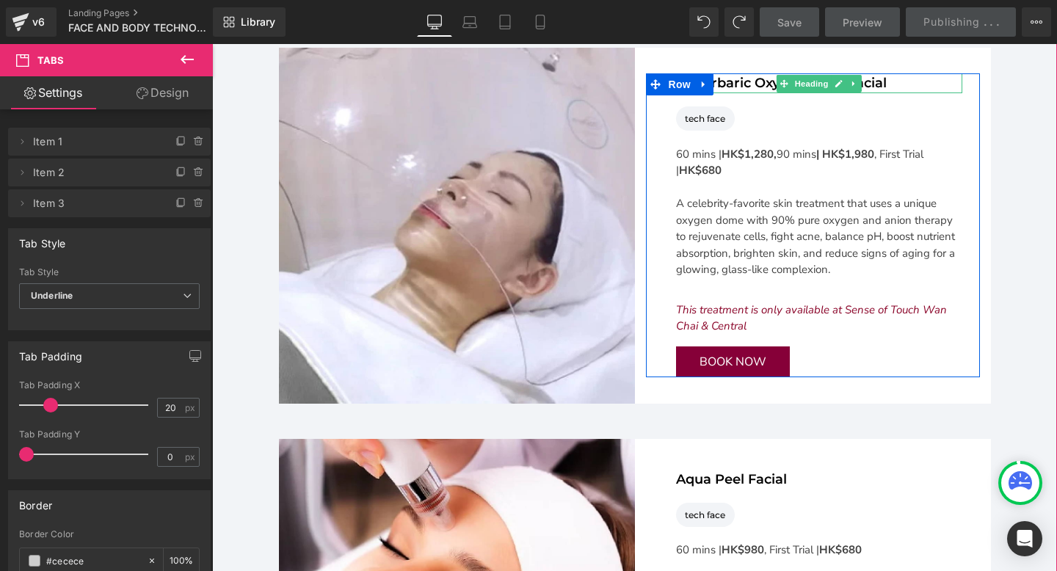
click at [755, 79] on h3 "Hyperbaric Oxygen Glass Facial" at bounding box center [819, 83] width 286 height 20
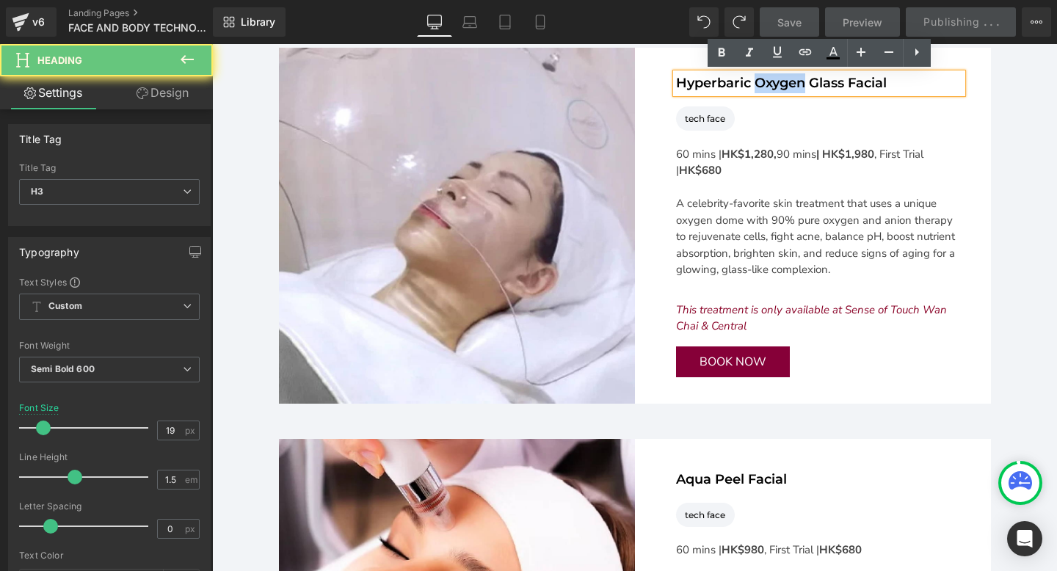
click at [755, 79] on h3 "Hyperbaric Oxygen Glass Facial" at bounding box center [819, 83] width 286 height 20
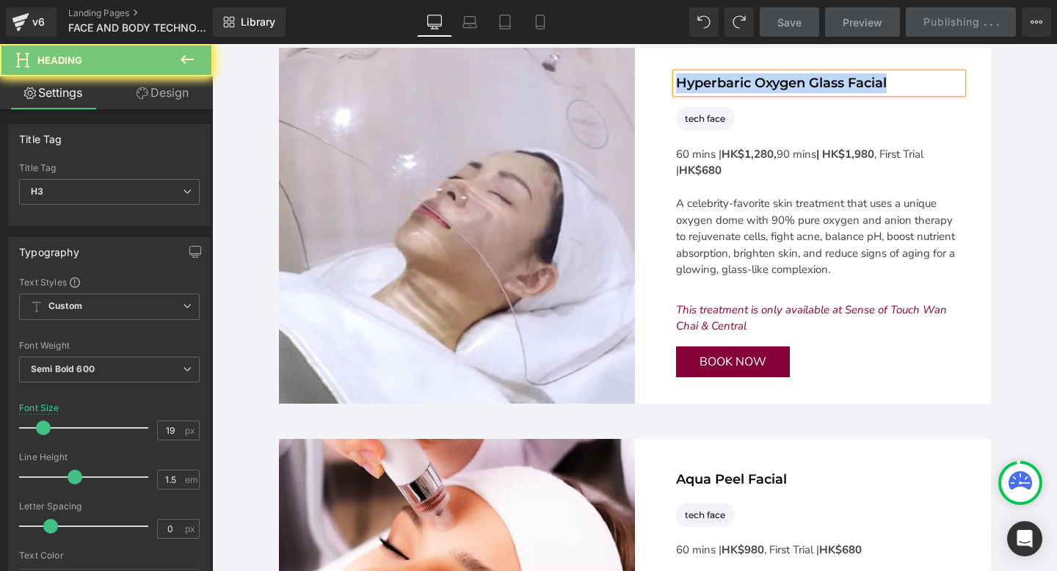
copy h3 "Hyperbaric Oxygen Glass Facial"
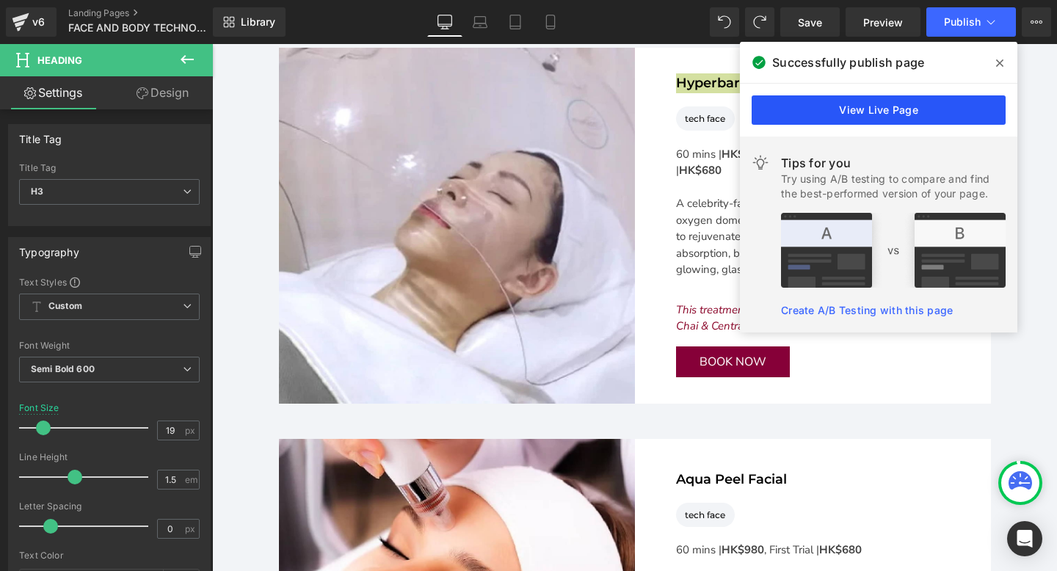
click at [900, 109] on link "View Live Page" at bounding box center [879, 109] width 254 height 29
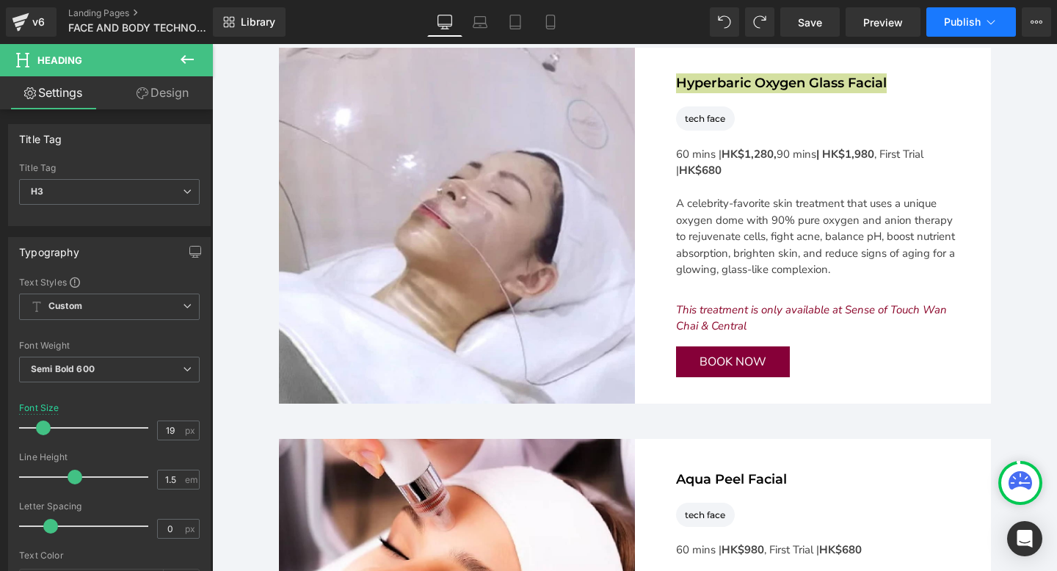
click at [973, 16] on span "Publish" at bounding box center [962, 22] width 37 height 12
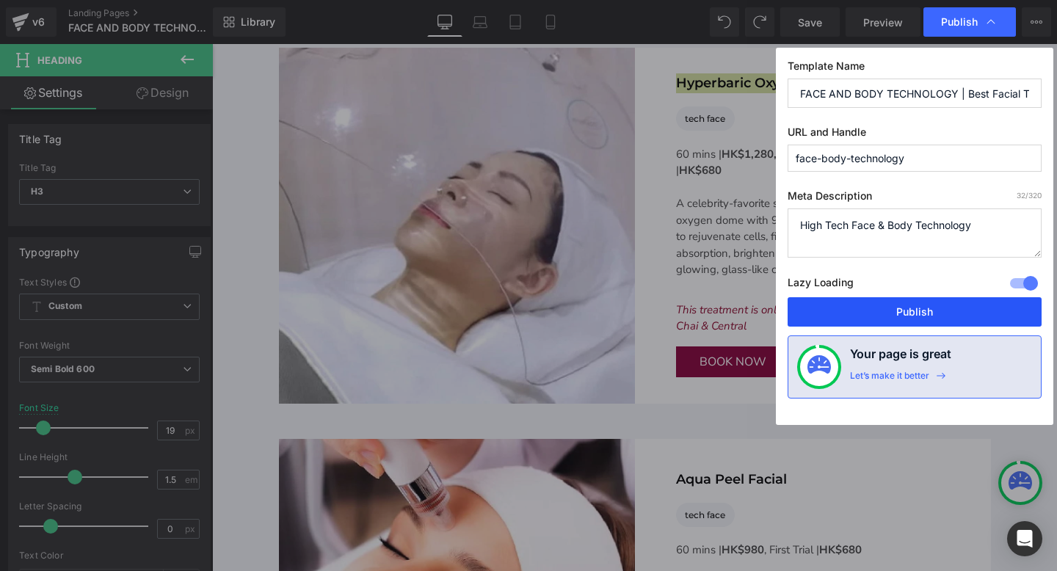
click at [886, 303] on button "Publish" at bounding box center [915, 311] width 254 height 29
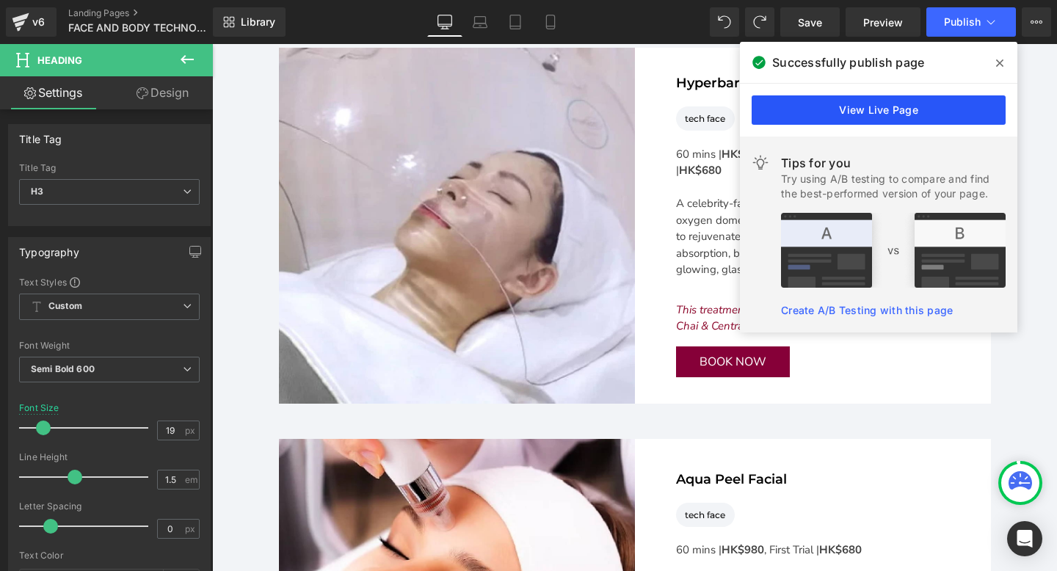
click at [853, 115] on link "View Live Page" at bounding box center [879, 109] width 254 height 29
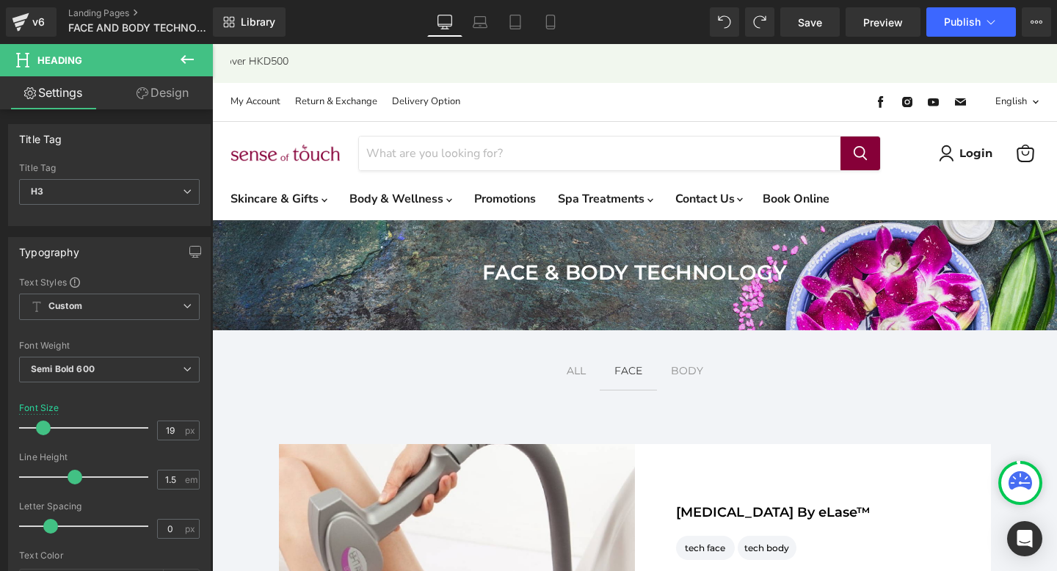
scroll to position [39, 0]
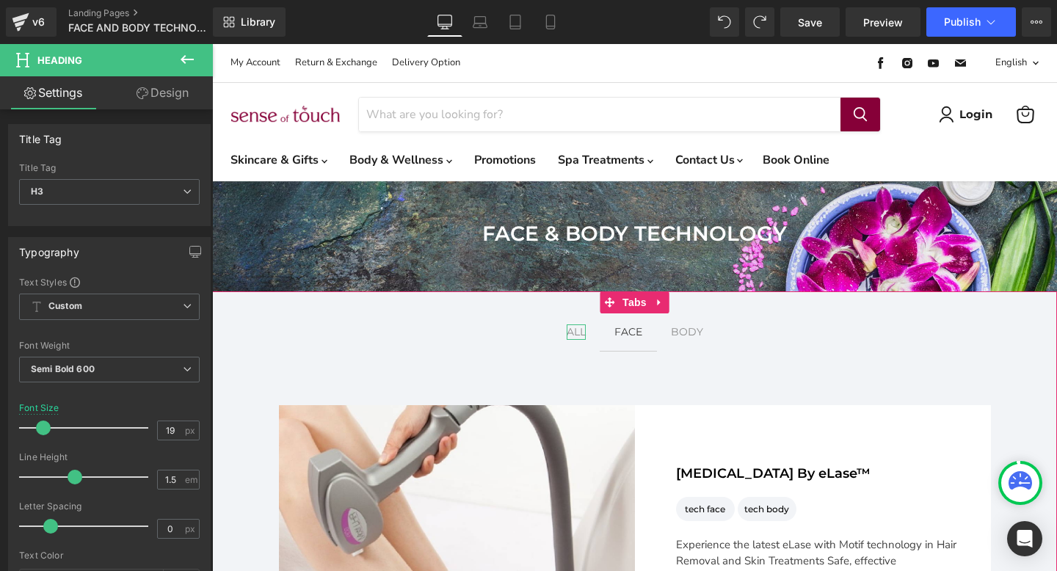
click at [575, 335] on div "ALL Text Block" at bounding box center [576, 331] width 19 height 15
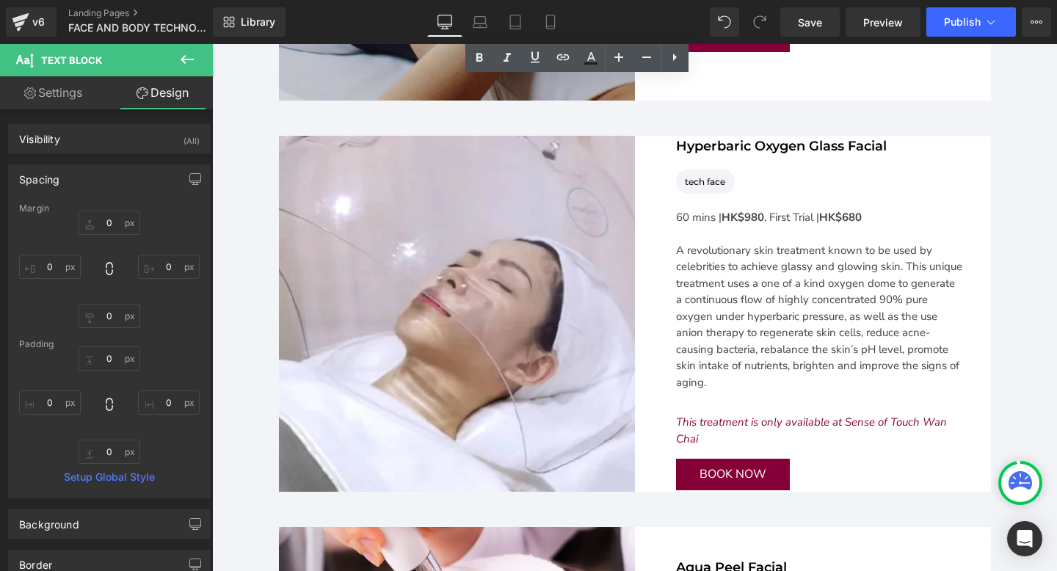
scroll to position [4372, 0]
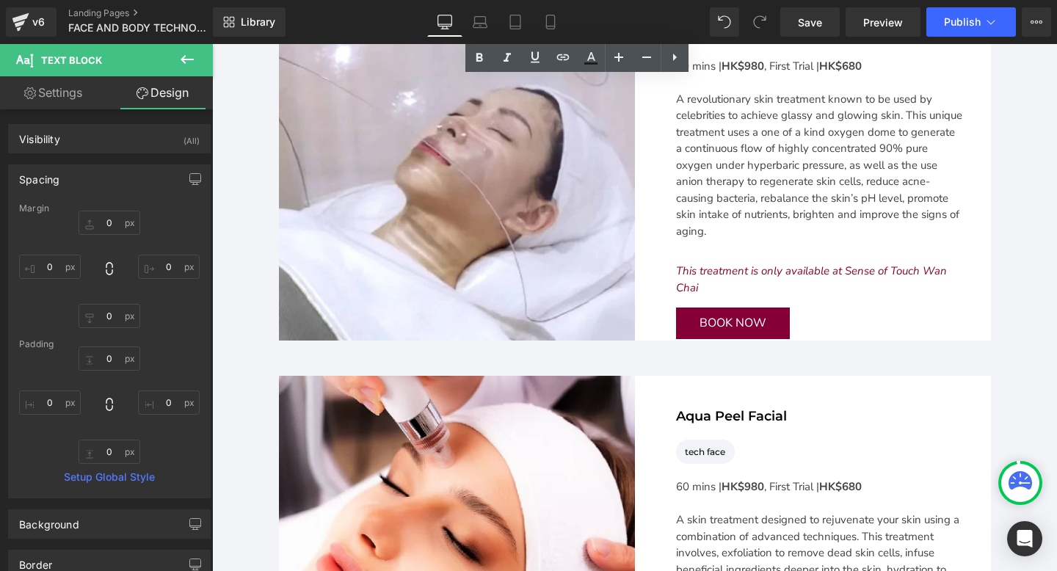
scroll to position [4372, 0]
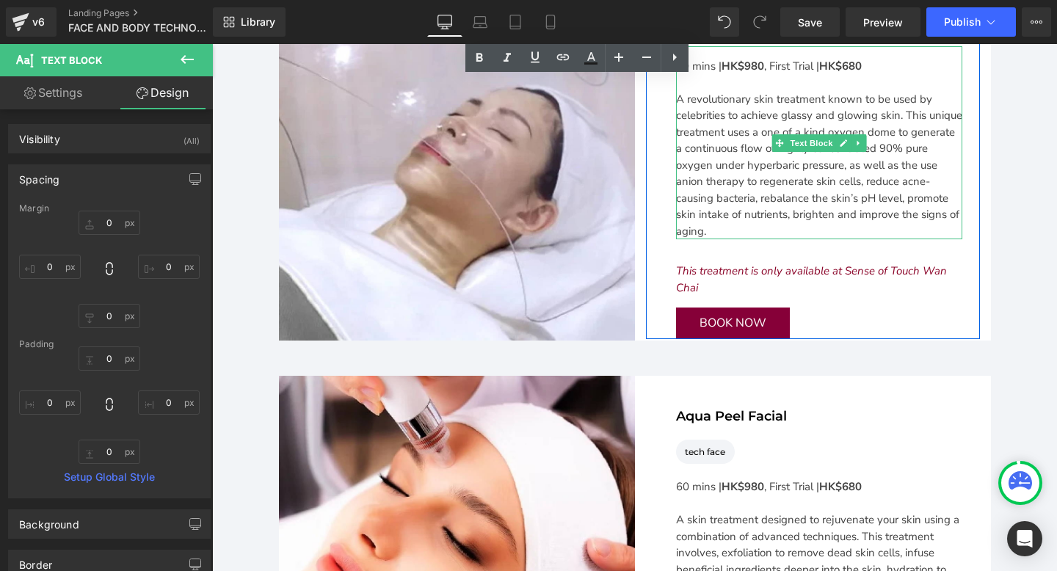
click at [777, 160] on div "A revolutionary skin treatment known to be used by celebrities to achieve glass…" at bounding box center [819, 165] width 286 height 149
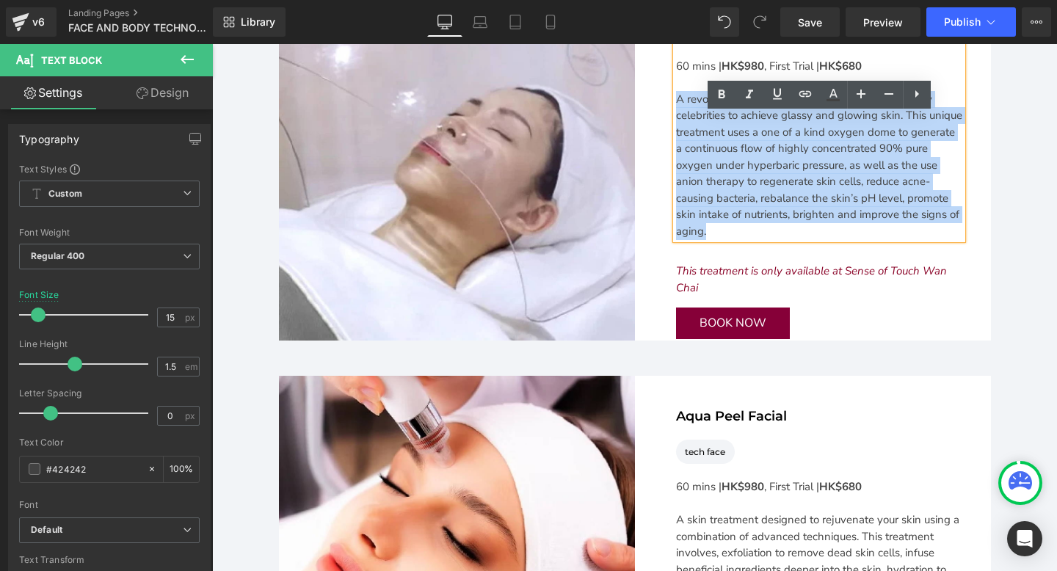
drag, startPoint x: 720, startPoint y: 223, endPoint x: 675, endPoint y: 104, distance: 127.1
click at [676, 104] on div "A revolutionary skin treatment known to be used by celebrities to achieve glass…" at bounding box center [819, 165] width 286 height 149
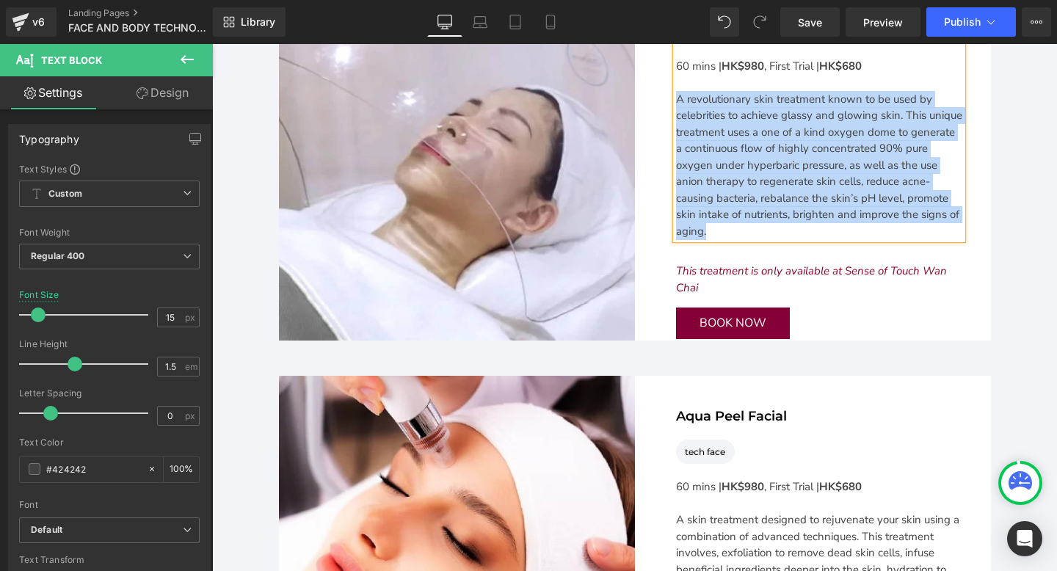
paste div "Main content"
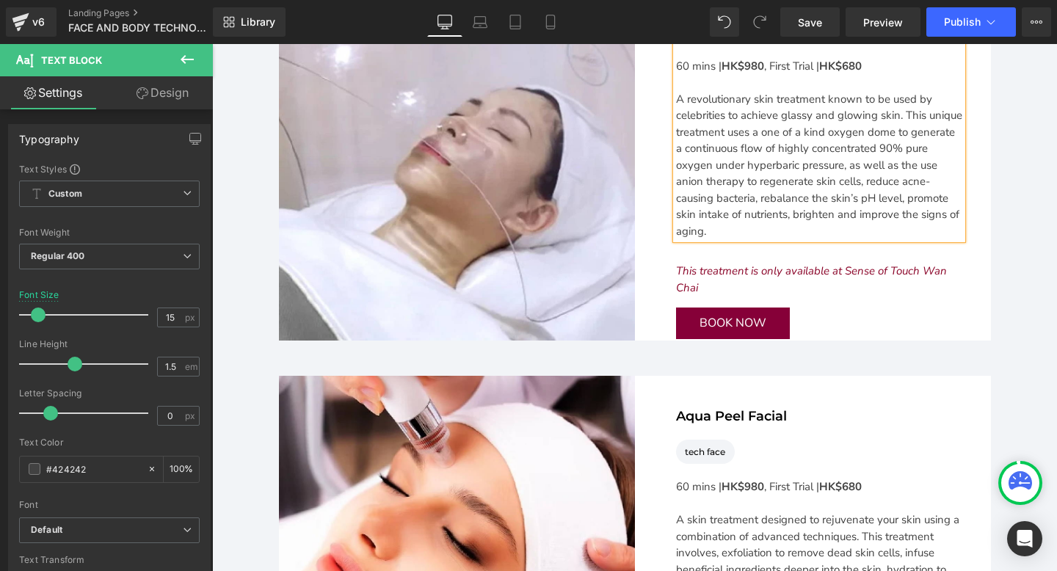
scroll to position [4405, 0]
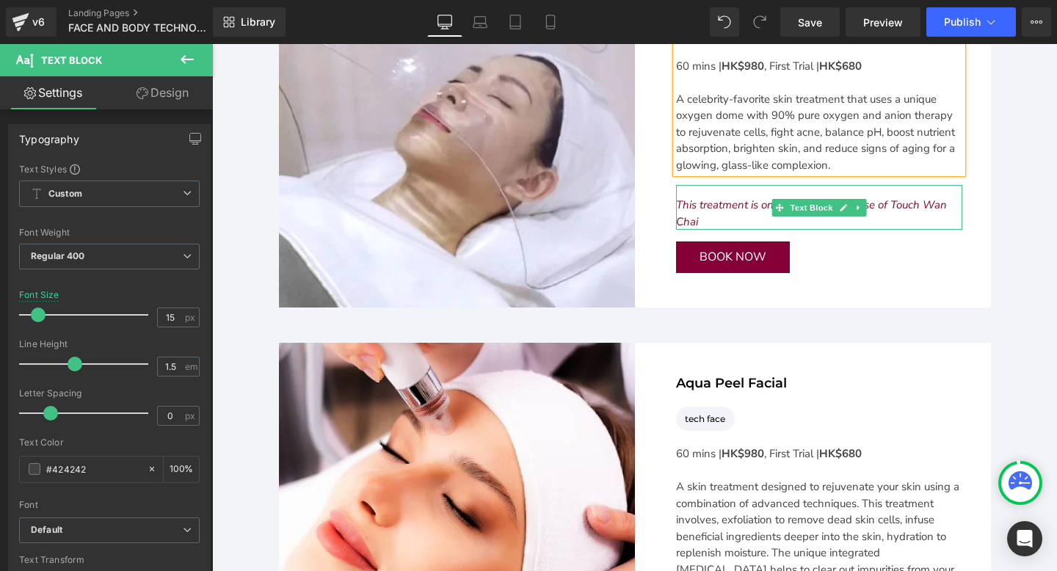
click at [708, 213] on div "This treatment is only available at Sense of Touch Wan Chai" at bounding box center [819, 213] width 286 height 33
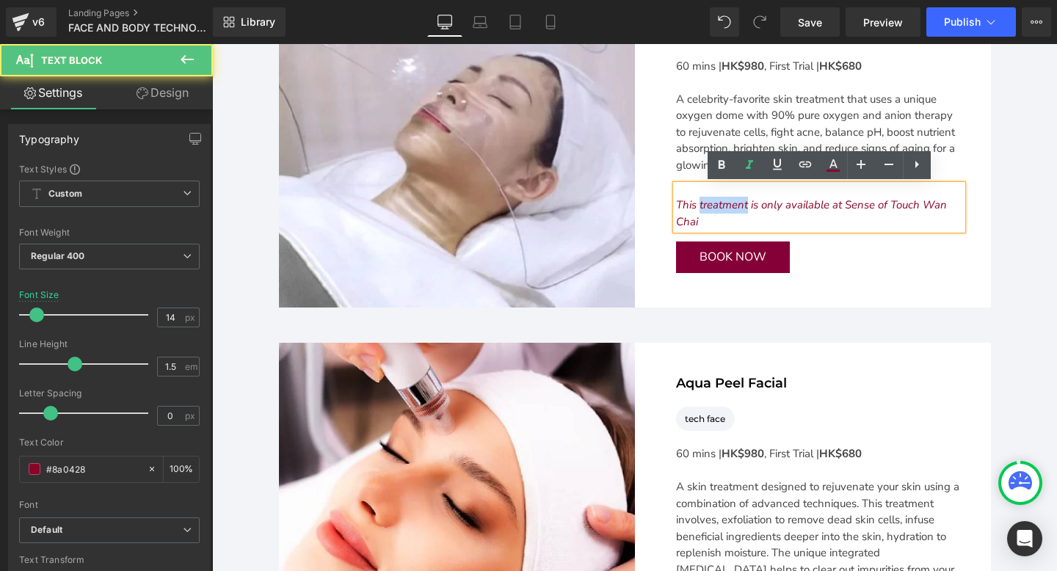
click at [708, 213] on div "This treatment is only available at Sense of Touch Wan Chai" at bounding box center [819, 213] width 286 height 33
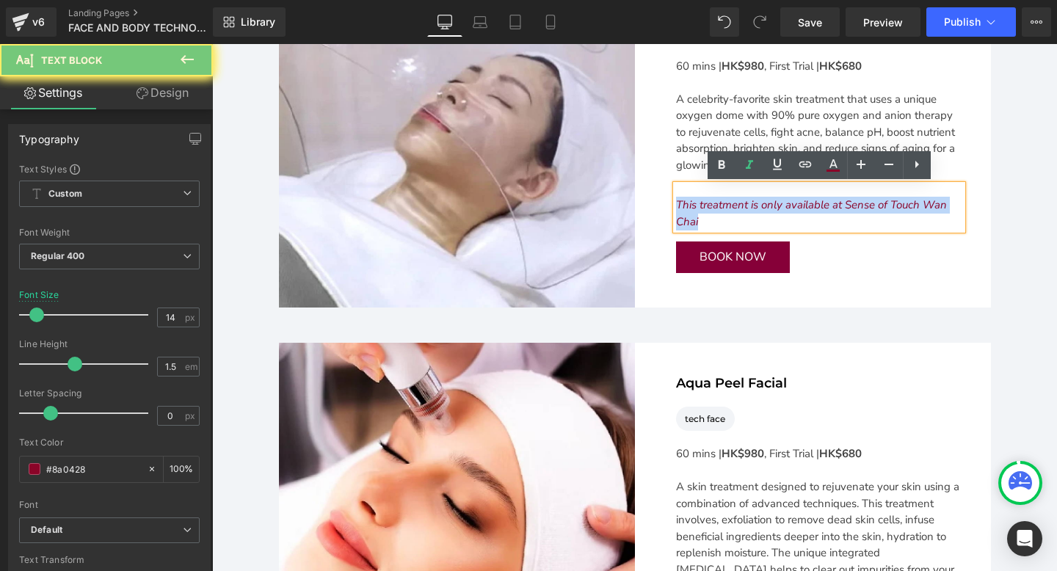
click at [708, 213] on div "This treatment is only available at Sense of Touch Wan Chai" at bounding box center [819, 213] width 286 height 33
paste div "Main content"
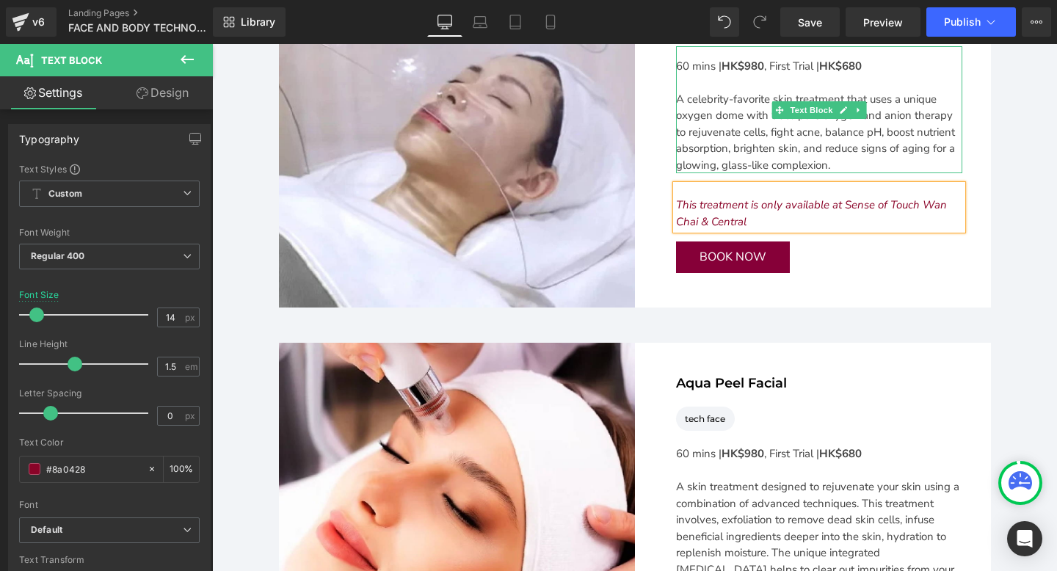
scroll to position [4345, 0]
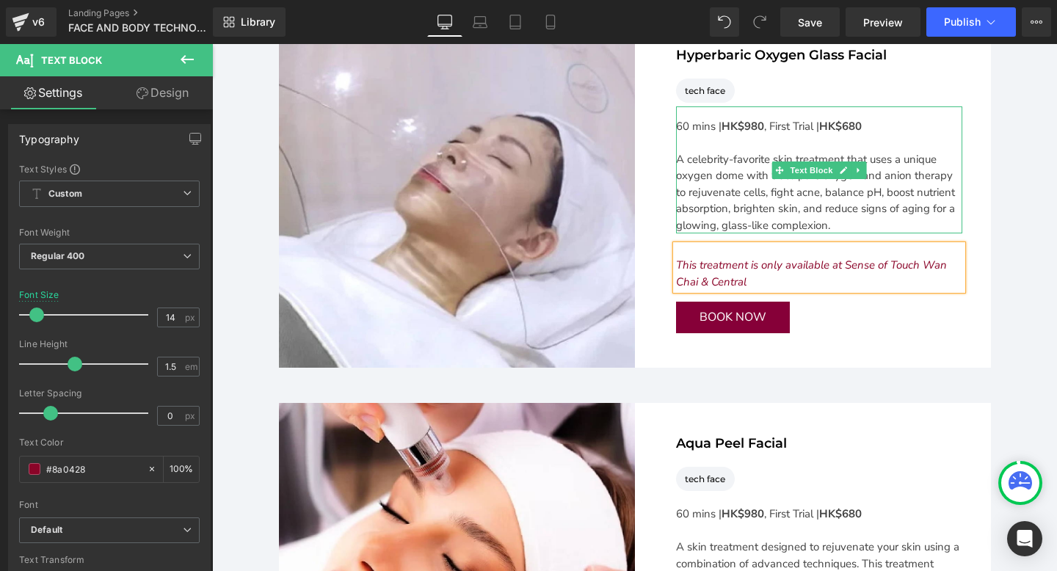
click at [724, 123] on strong "HK$980" at bounding box center [743, 126] width 43 height 15
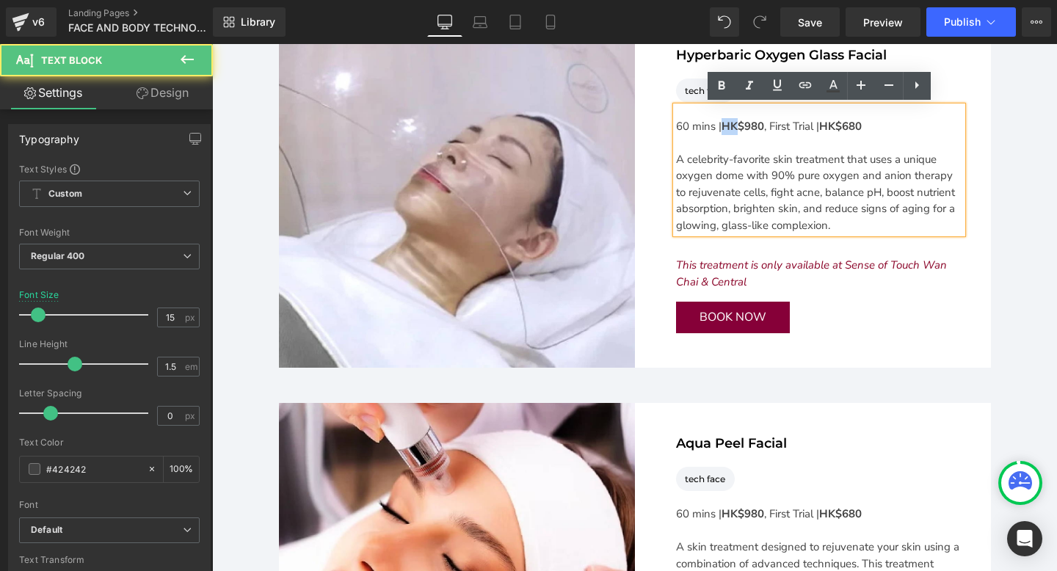
click at [724, 123] on strong "HK$980" at bounding box center [743, 126] width 43 height 15
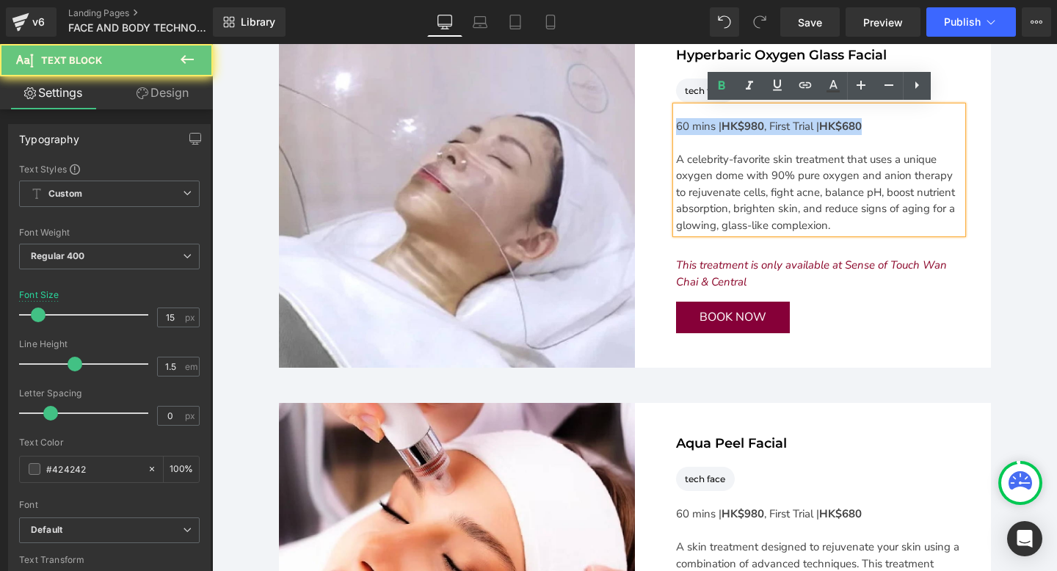
click at [724, 123] on strong "HK$980" at bounding box center [743, 126] width 43 height 15
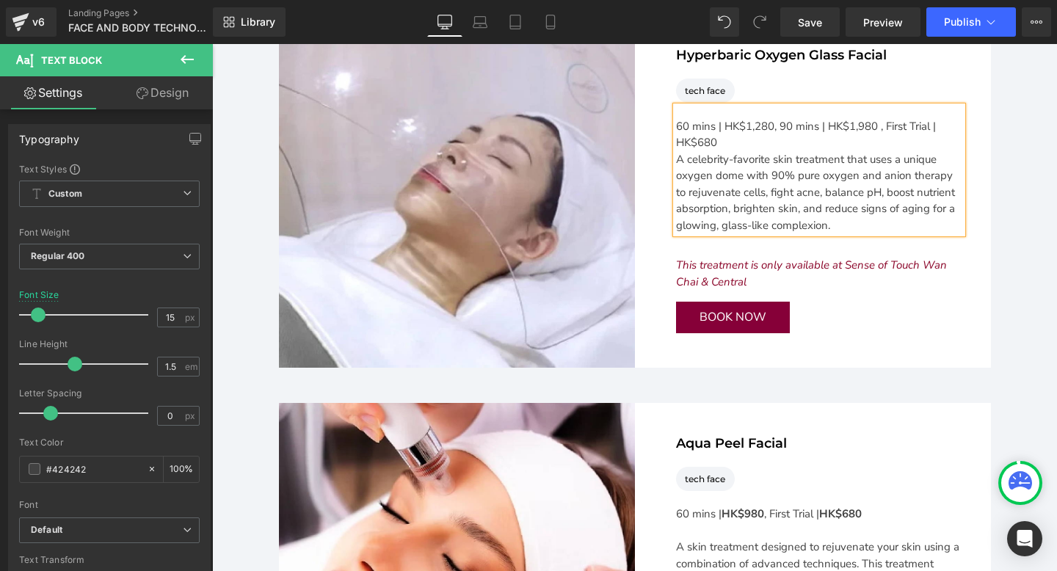
scroll to position [4336, 0]
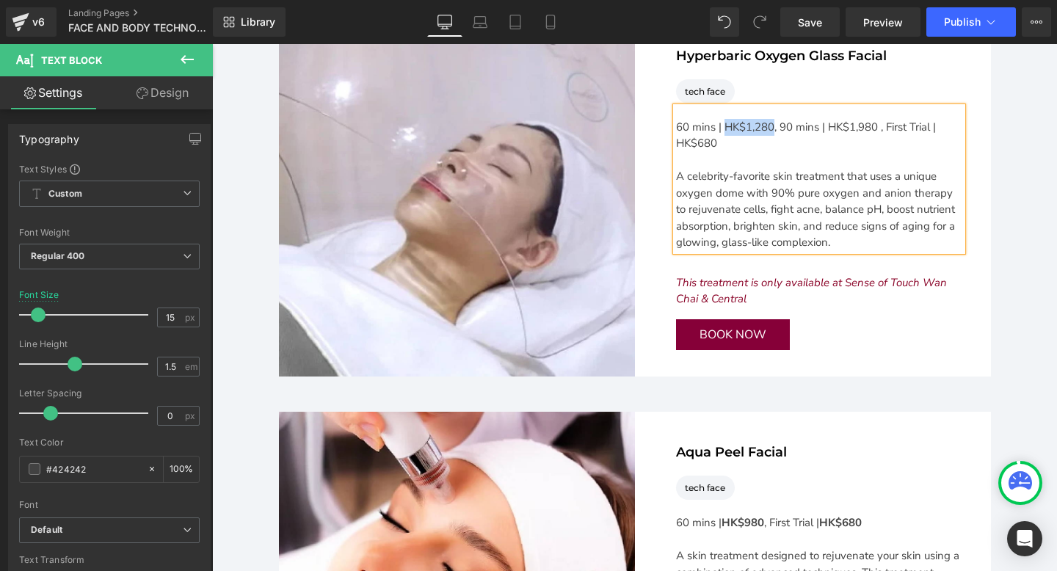
drag, startPoint x: 723, startPoint y: 126, endPoint x: 773, endPoint y: 126, distance: 49.9
click at [773, 126] on div "60 mins | HK$1,280, 90 mins | HK$1,980 , First Trial | HK$680" at bounding box center [819, 144] width 286 height 50
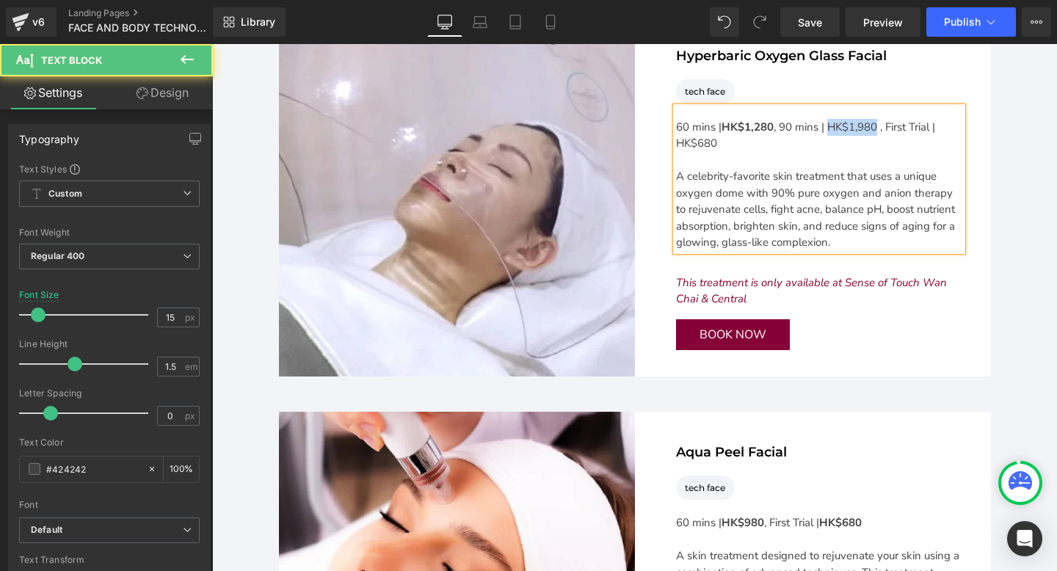
drag, startPoint x: 829, startPoint y: 121, endPoint x: 879, endPoint y: 121, distance: 49.9
click at [879, 121] on div "60 mins | HK$1,280 , 90 mins | HK$1,980 , First Trial | HK$680" at bounding box center [819, 144] width 286 height 50
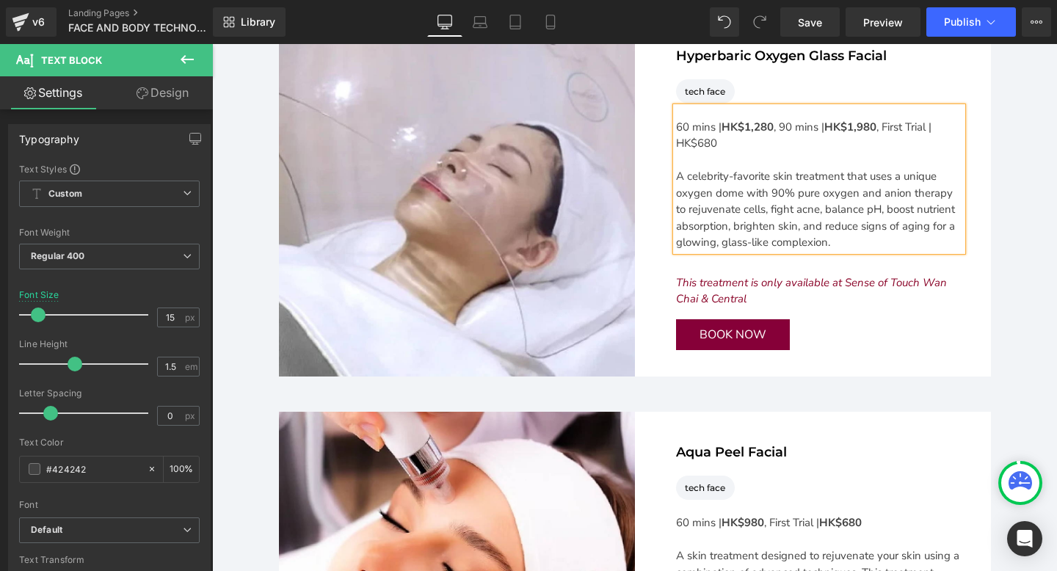
drag, startPoint x: 718, startPoint y: 143, endPoint x: 671, endPoint y: 142, distance: 47.0
click at [671, 142] on div "Hyperbaric Oxygen Glass Facial Heading tech face Text Block Icon List Hoz 60 mi…" at bounding box center [813, 198] width 334 height 304
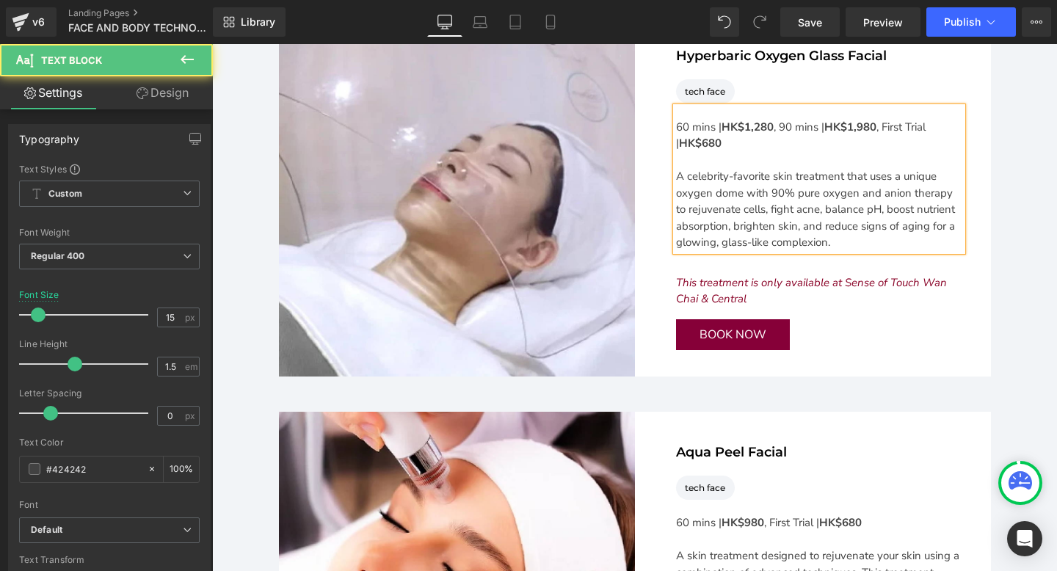
click at [766, 214] on div "A celebrity-favorite skin treatment that uses a unique oxygen dome with 90% pur…" at bounding box center [819, 209] width 286 height 83
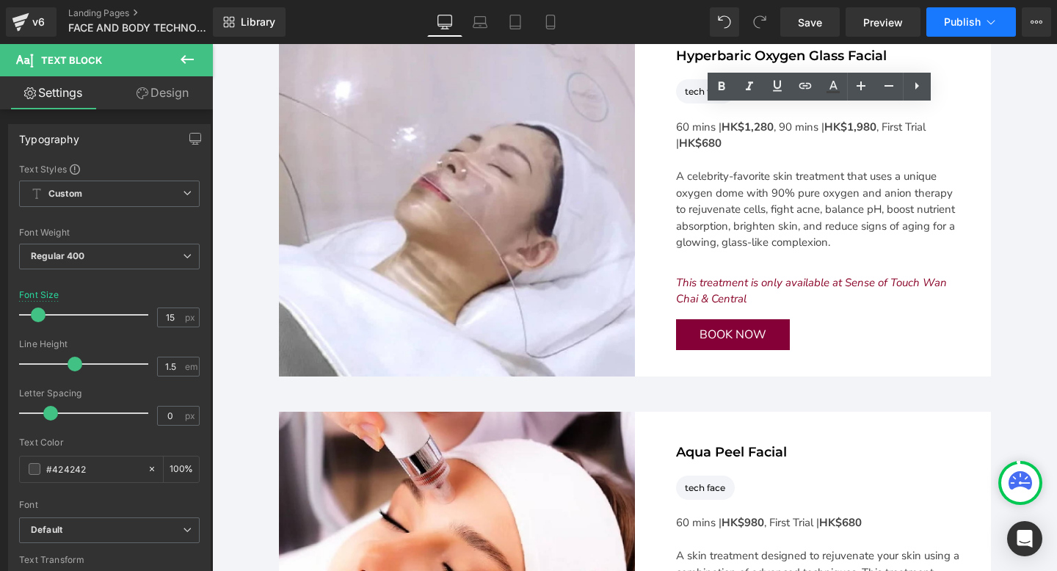
click at [962, 16] on span "Publish" at bounding box center [962, 22] width 37 height 12
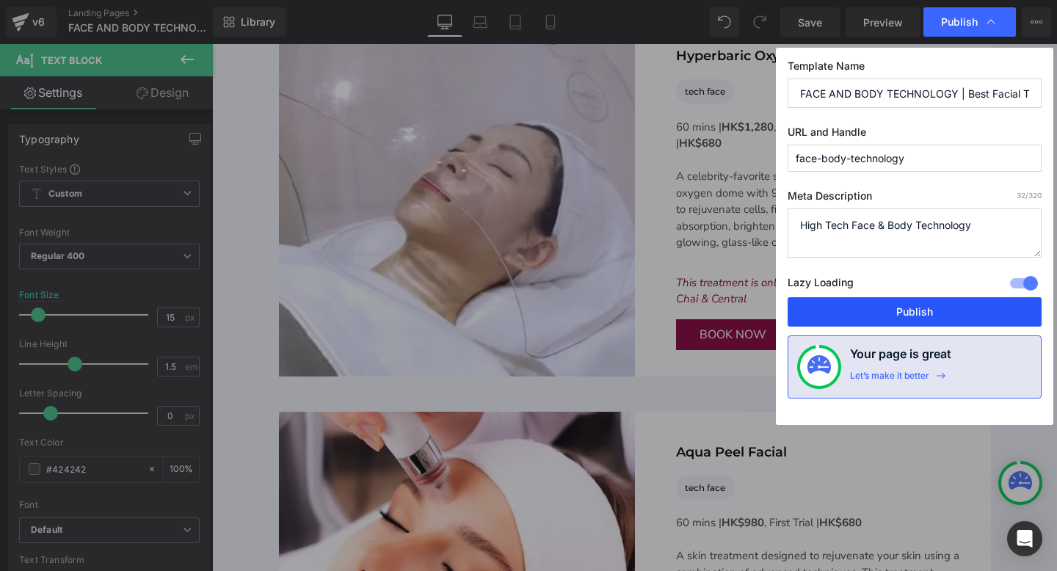
click at [868, 312] on button "Publish" at bounding box center [915, 311] width 254 height 29
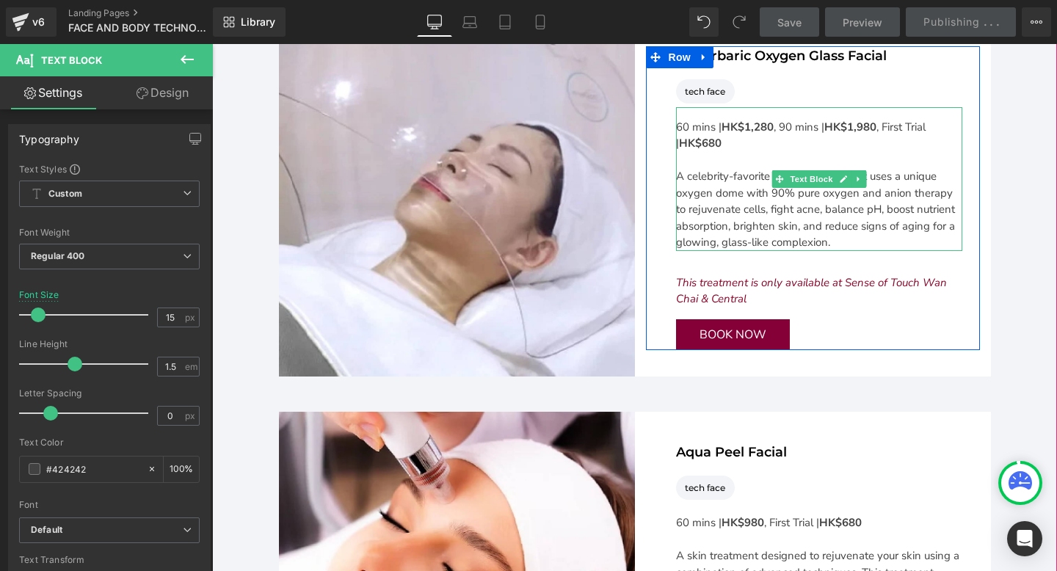
click at [746, 230] on div "A celebrity-favorite skin treatment that uses a unique oxygen dome with 90% pur…" at bounding box center [819, 209] width 286 height 83
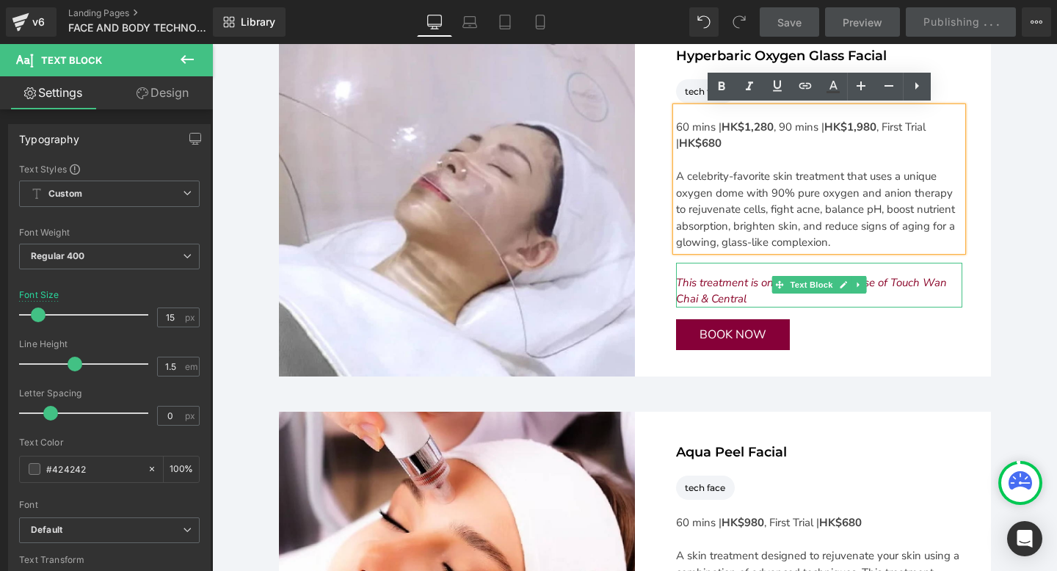
click at [738, 281] on icon "This treatment is only available at Sense of Touch Wan Chai & Central" at bounding box center [811, 291] width 271 height 32
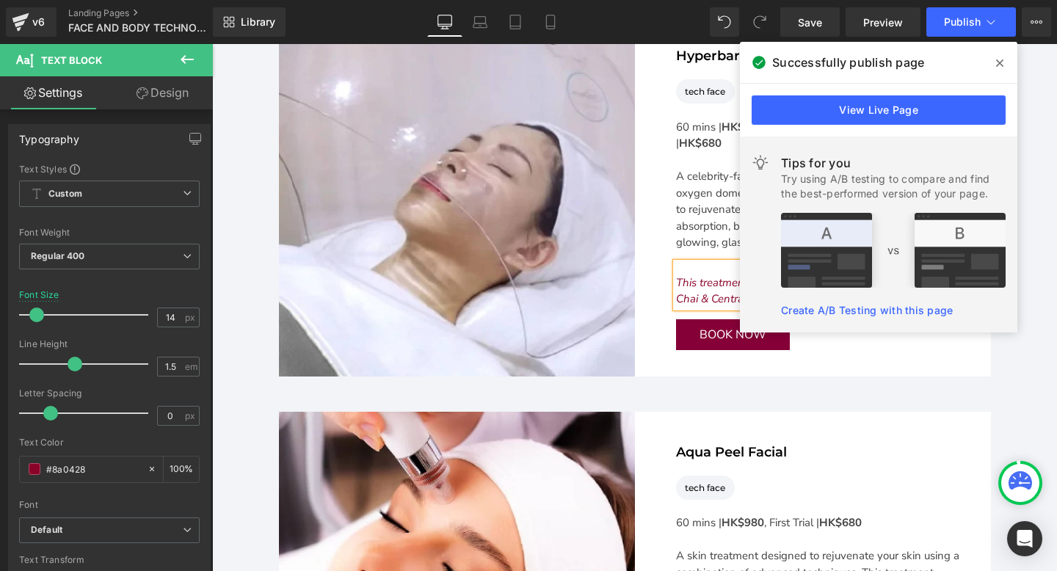
click at [997, 61] on icon at bounding box center [999, 62] width 7 height 7
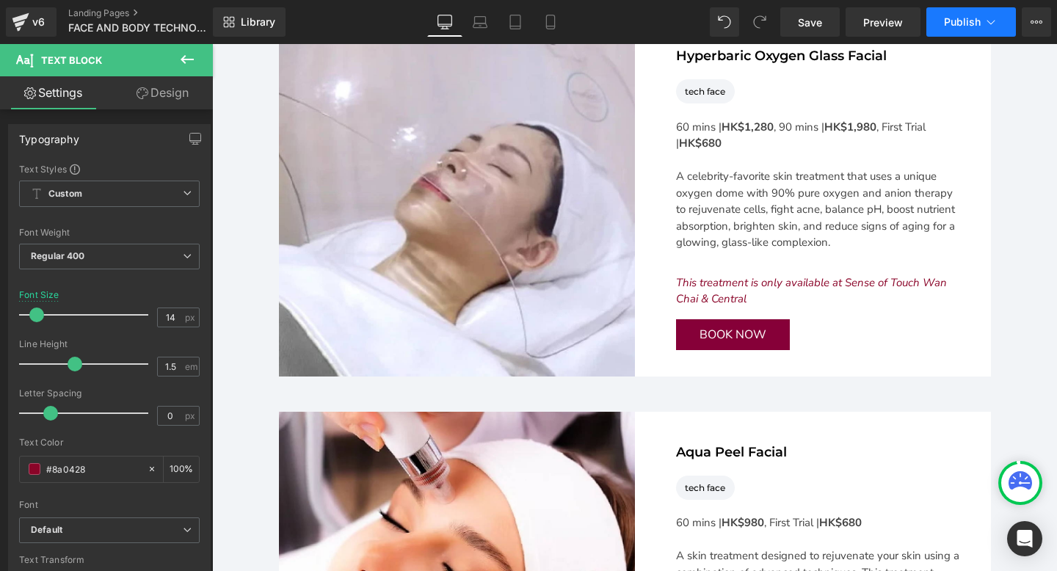
click at [956, 32] on button "Publish" at bounding box center [971, 21] width 90 height 29
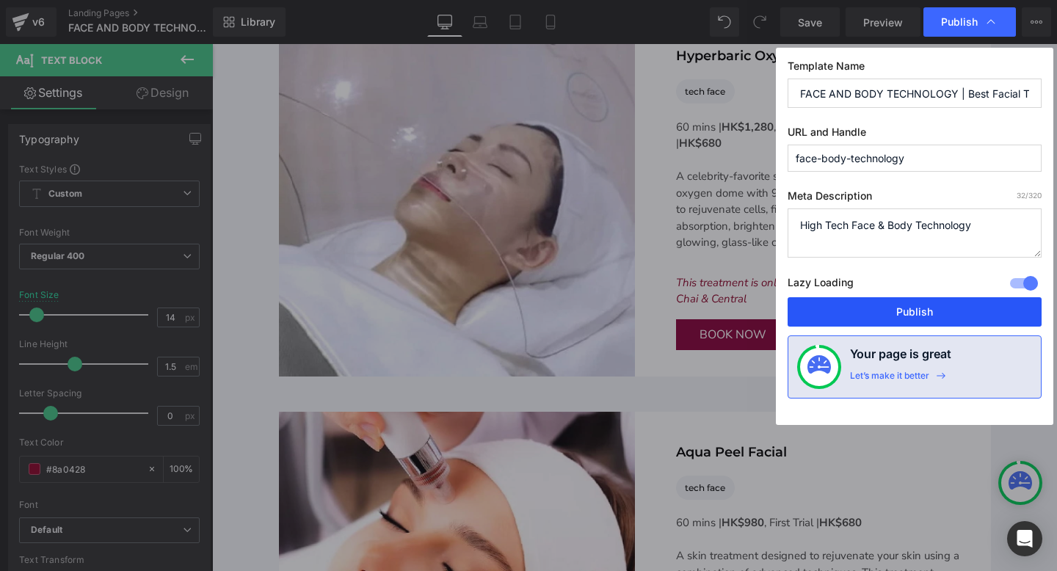
click at [807, 309] on button "Publish" at bounding box center [915, 311] width 254 height 29
